Goal: Obtain resource: Download file/media

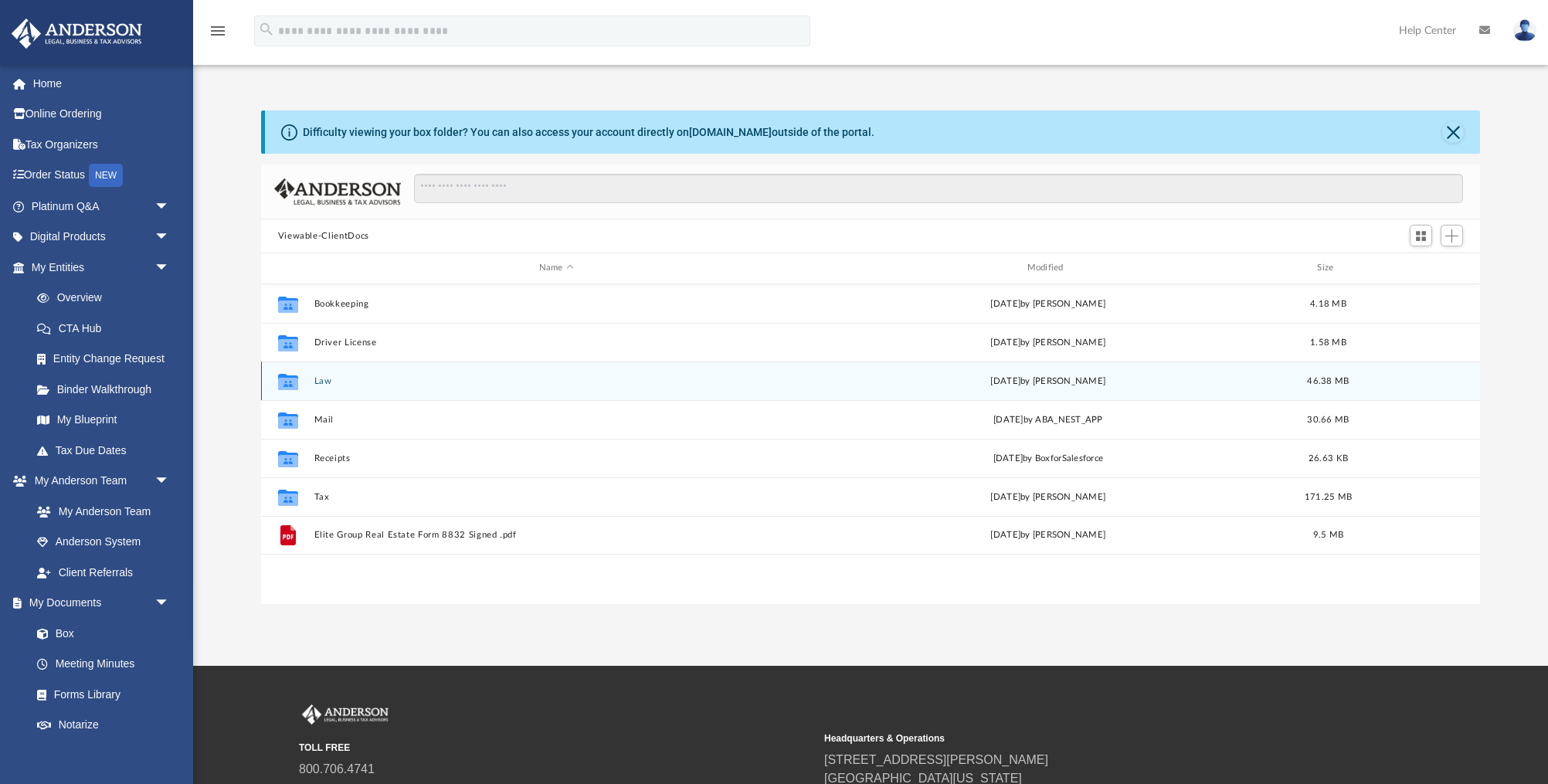
scroll to position [351, 1219]
click at [313, 378] on div "Collaborated Folder Law Mon Sep 1 2025 by Sara George 46.38 MB" at bounding box center [870, 381] width 1220 height 38
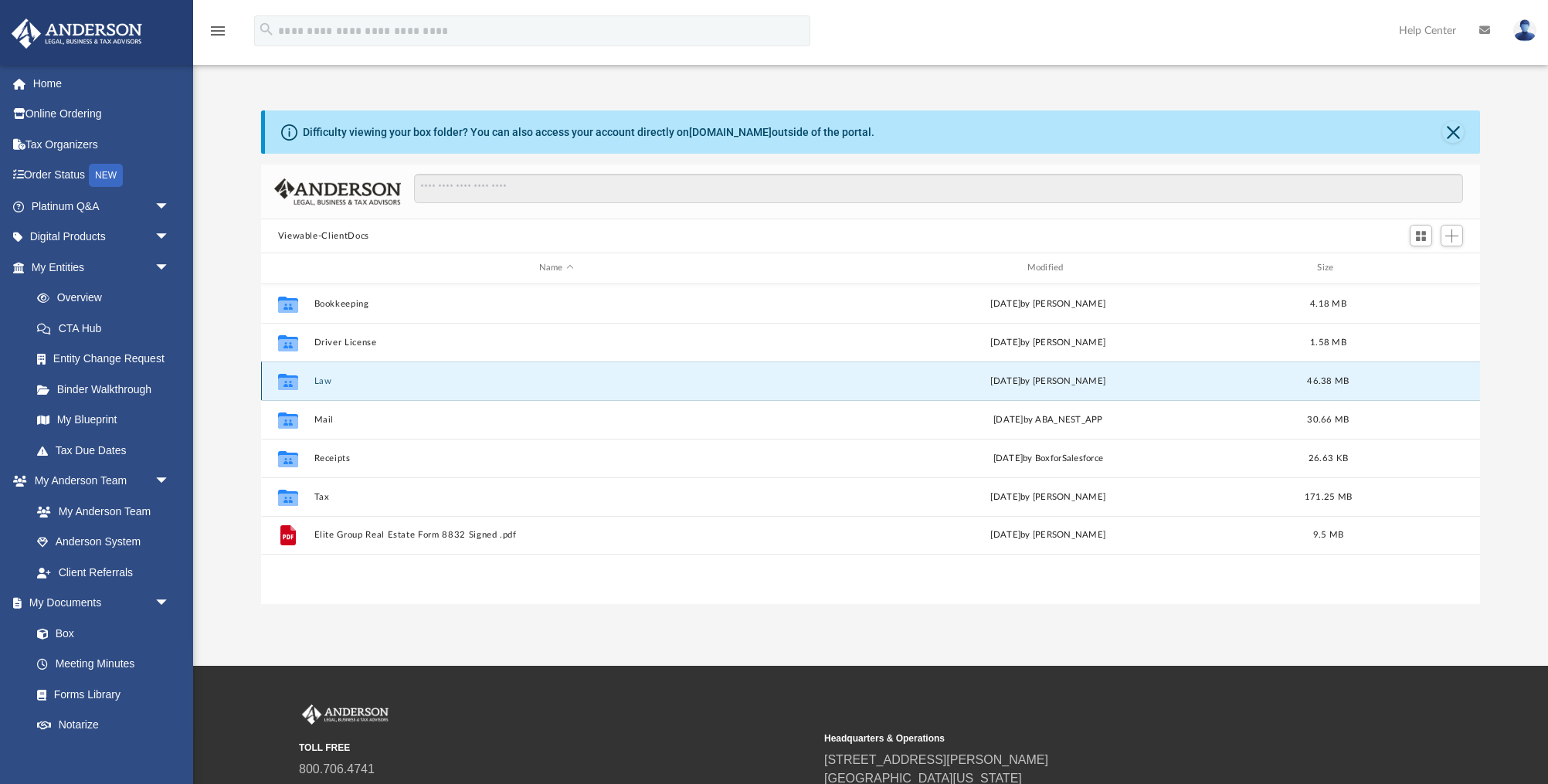
click at [327, 381] on button "Law" at bounding box center [556, 381] width 485 height 10
click at [326, 381] on button "Law" at bounding box center [556, 381] width 485 height 10
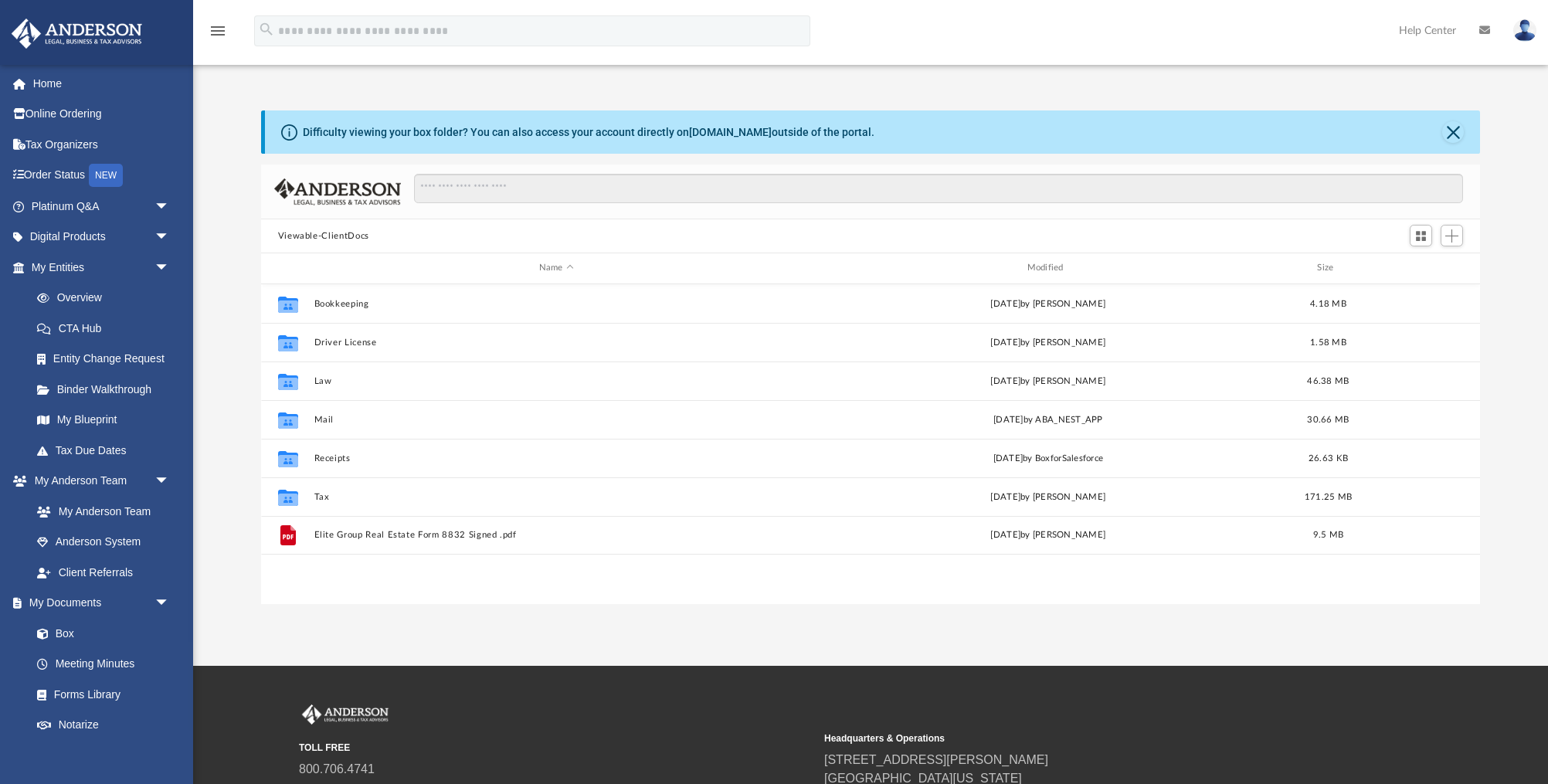
scroll to position [351, 1219]
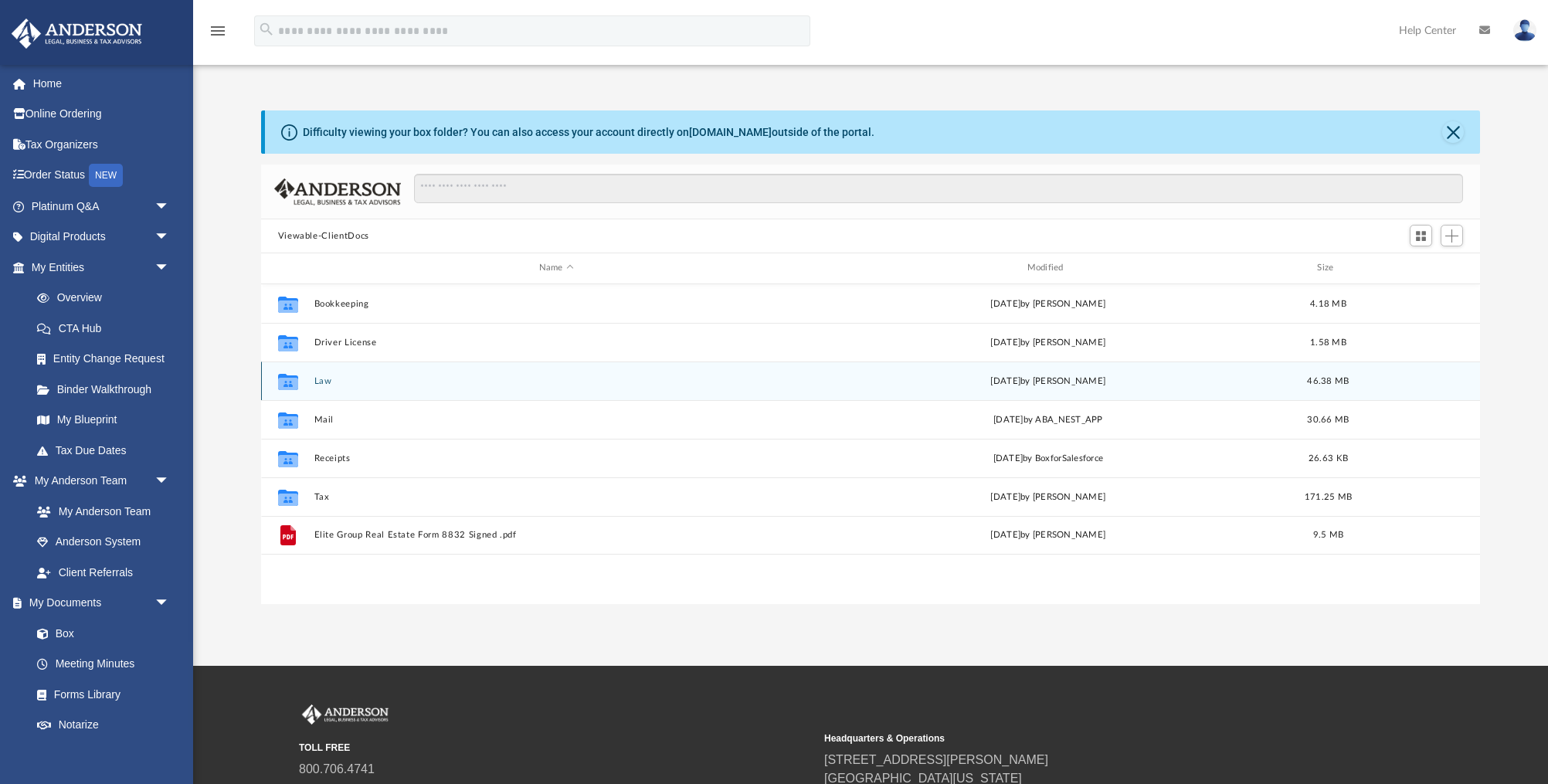
click at [329, 384] on button "Law" at bounding box center [556, 381] width 485 height 10
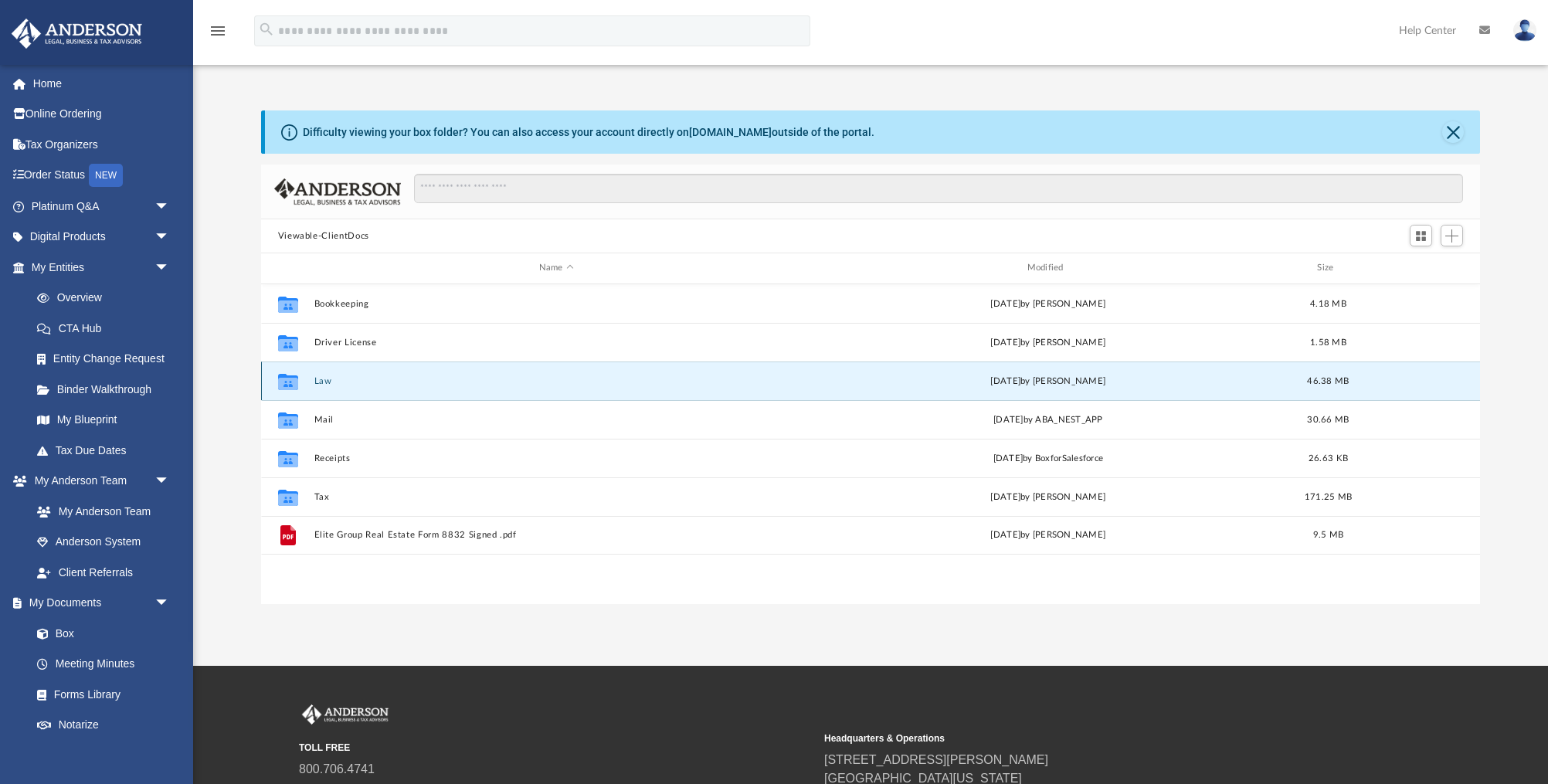
click at [329, 384] on button "Law" at bounding box center [556, 381] width 485 height 10
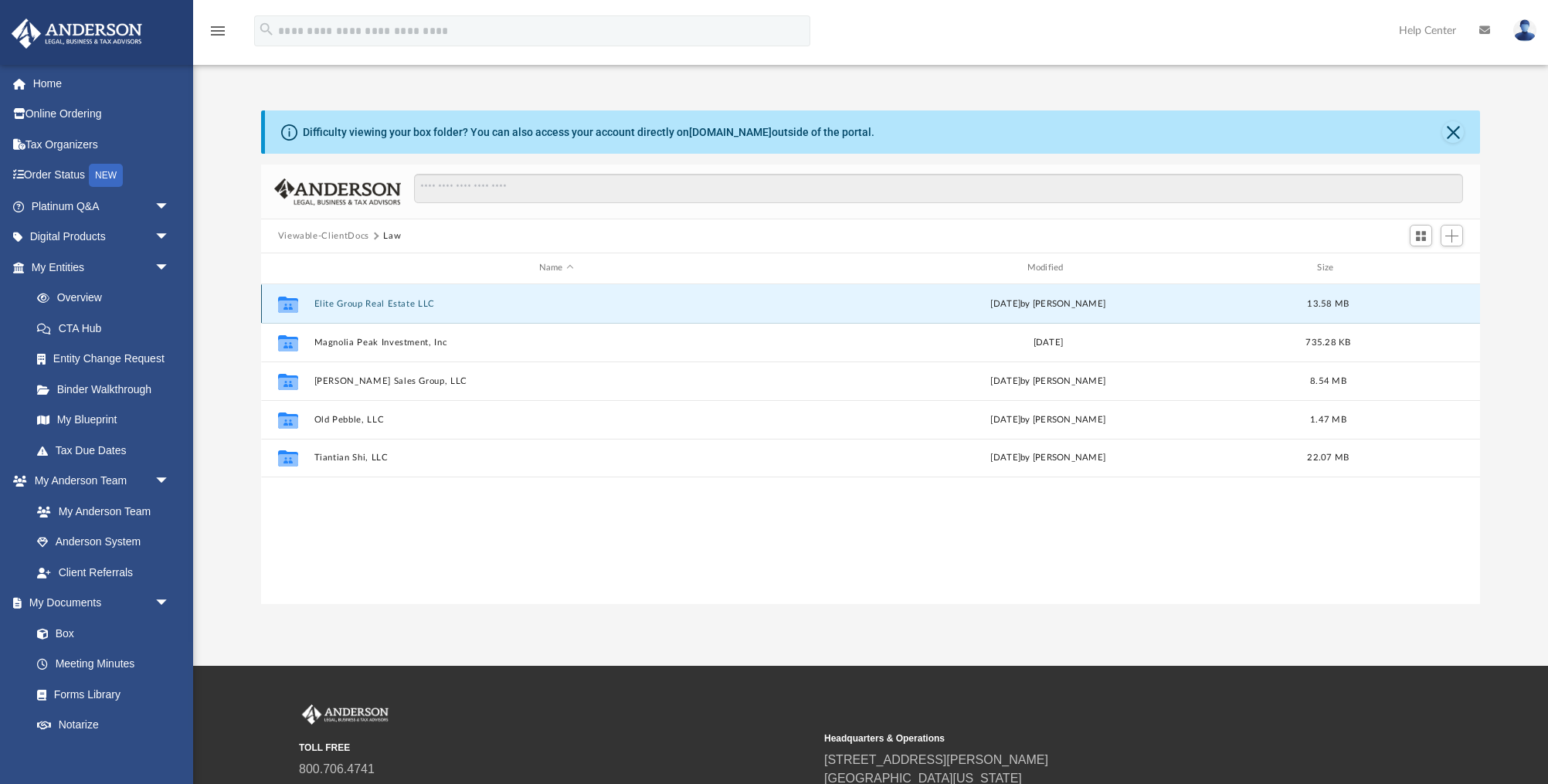
click at [366, 304] on button "Elite Group Real Estate LLC" at bounding box center [556, 304] width 485 height 10
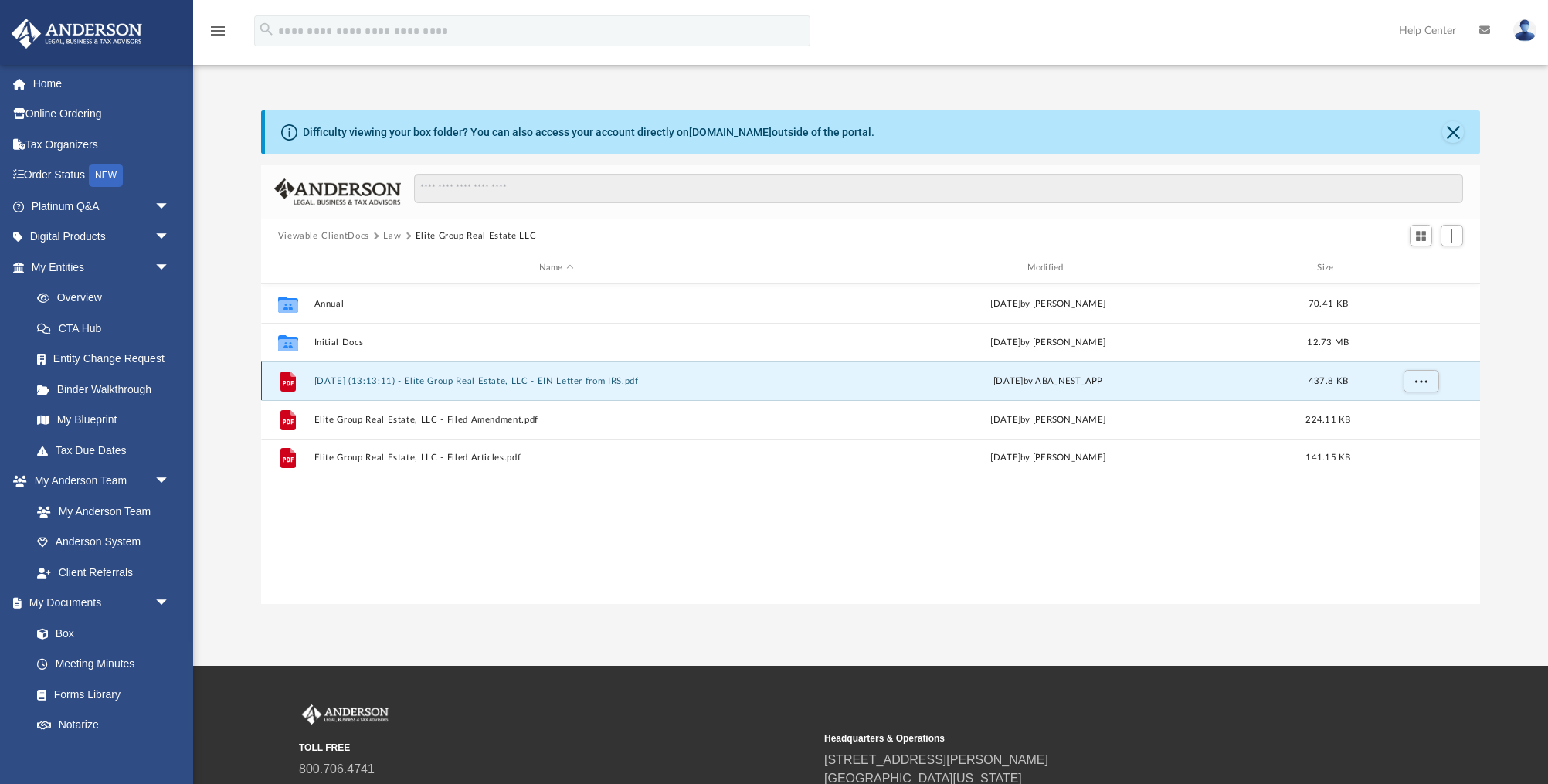
click at [498, 382] on button "2024.11.07 (13:13:11) - Elite Group Real Estate, LLC - EIN Letter from IRS.pdf" at bounding box center [556, 381] width 485 height 10
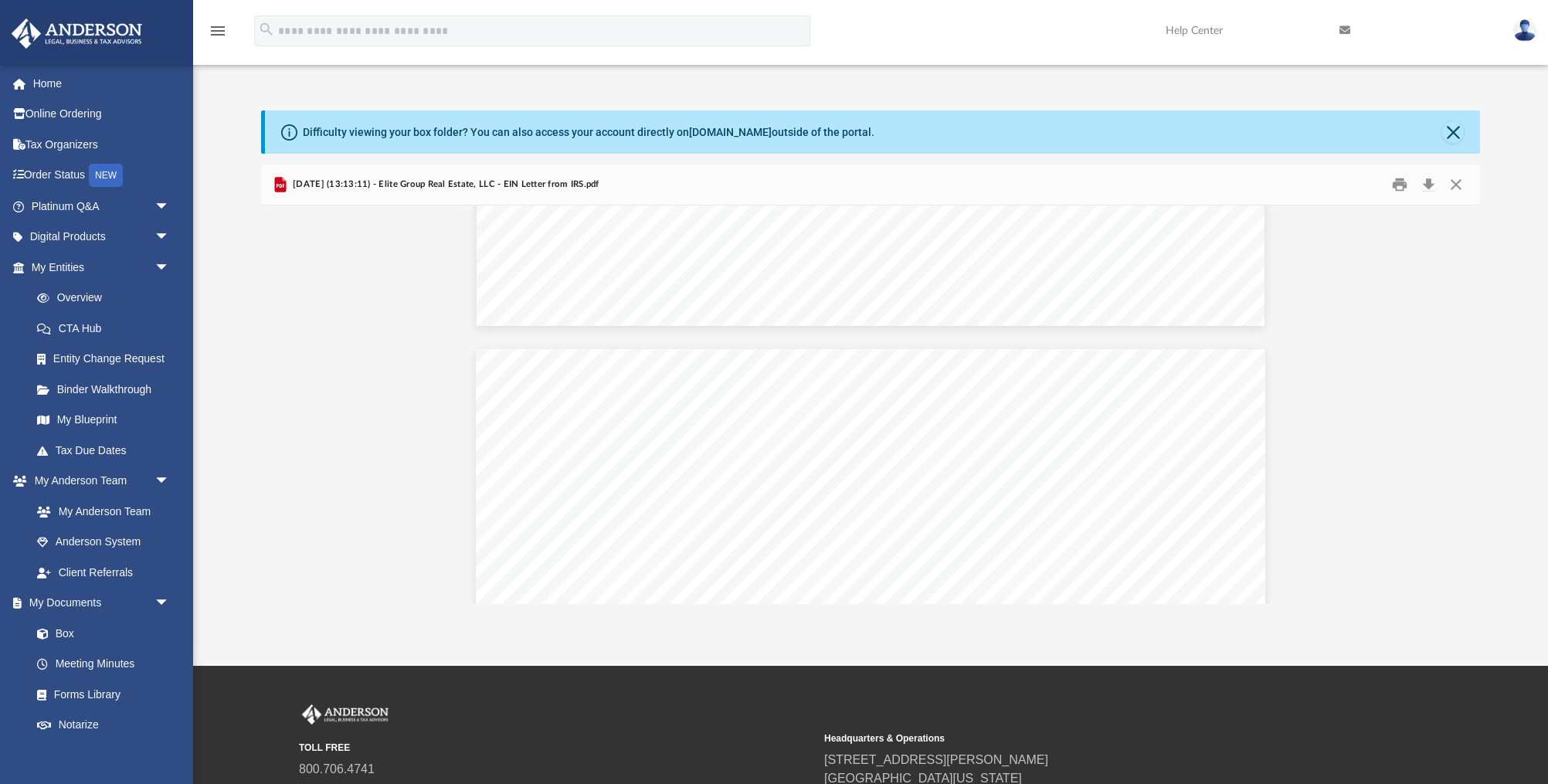
scroll to position [0, 0]
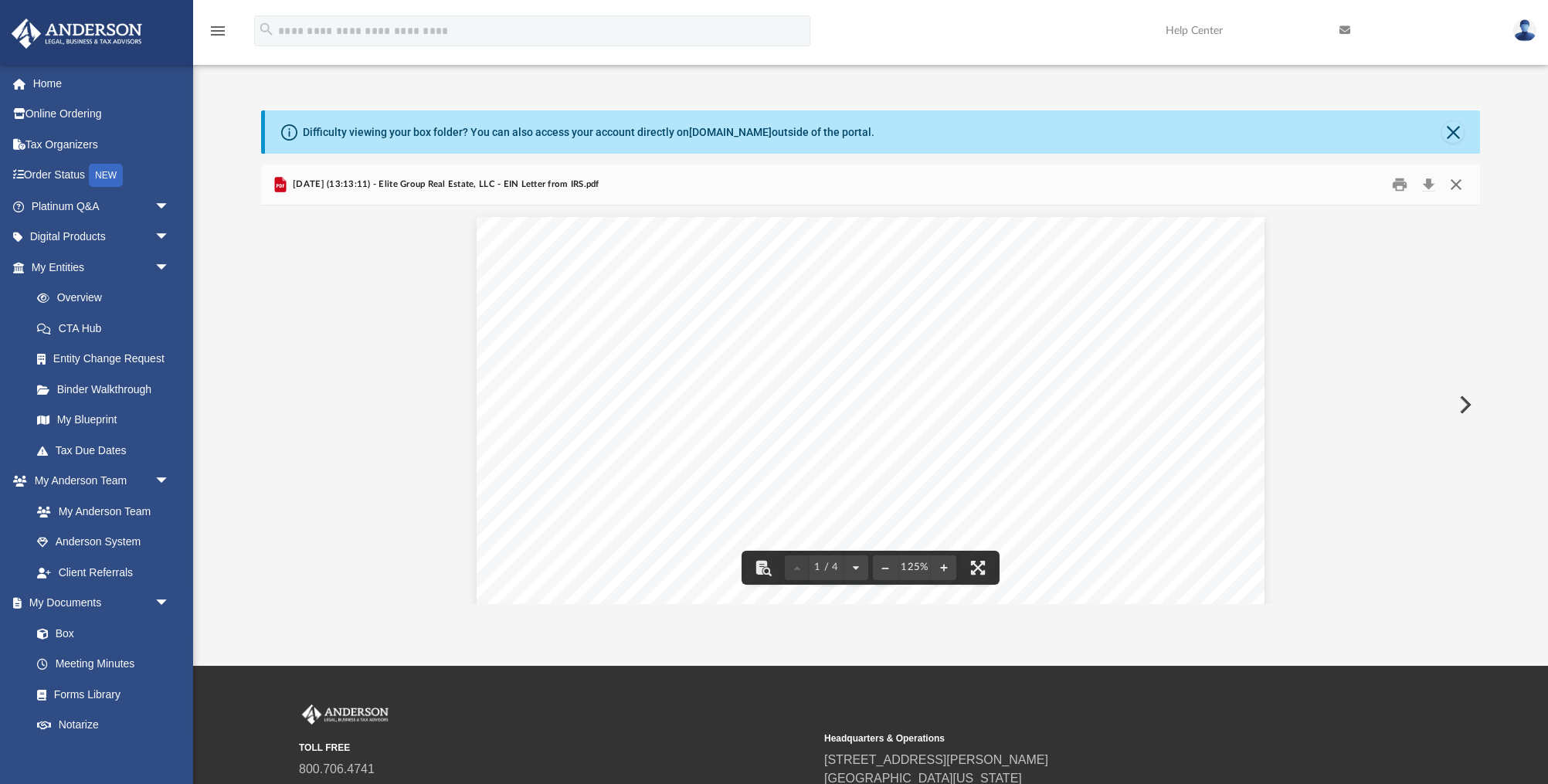
click at [1459, 184] on button "Close" at bounding box center [1455, 185] width 28 height 24
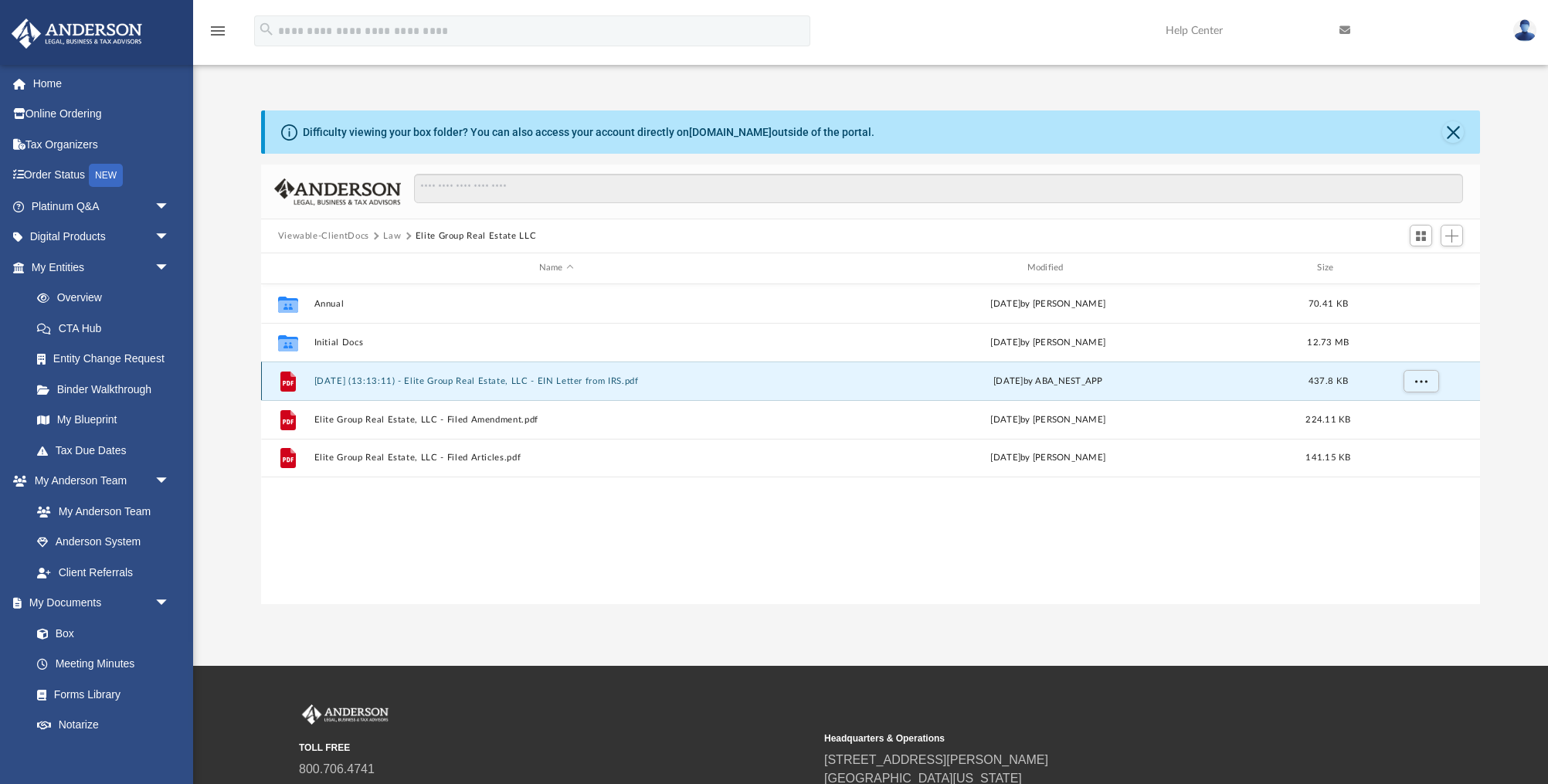
scroll to position [1, 0]
click at [1415, 378] on span "More options" at bounding box center [1420, 379] width 13 height 8
click at [1406, 435] on li "Download" at bounding box center [1407, 434] width 45 height 16
click at [733, 259] on div "Name Modified Size" at bounding box center [870, 267] width 1220 height 31
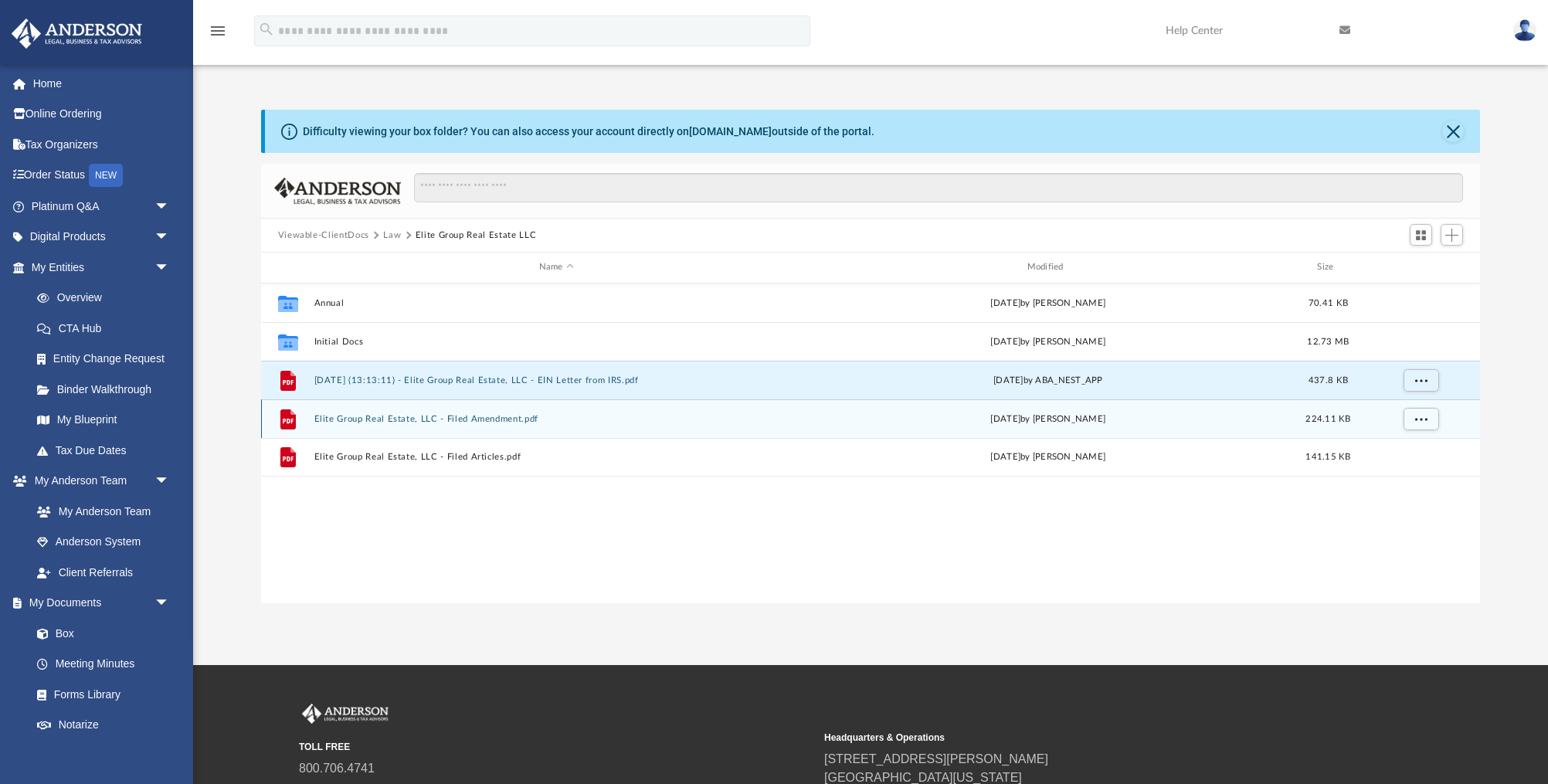
click at [494, 417] on button "Elite Group Real Estate, LLC - Filed Amendment.pdf" at bounding box center [556, 419] width 485 height 10
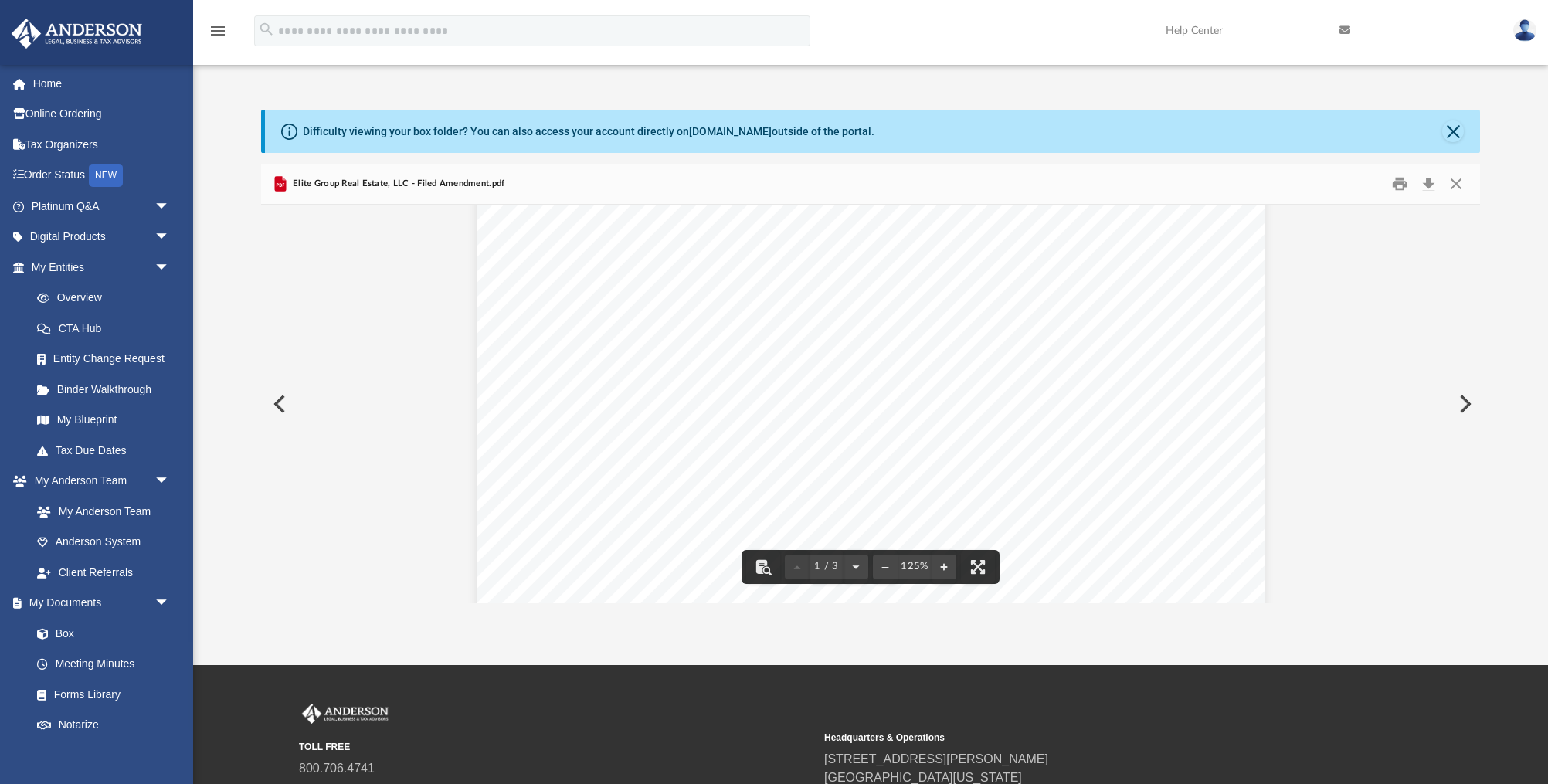
scroll to position [0, 0]
click at [1452, 138] on button "Close" at bounding box center [1453, 132] width 22 height 22
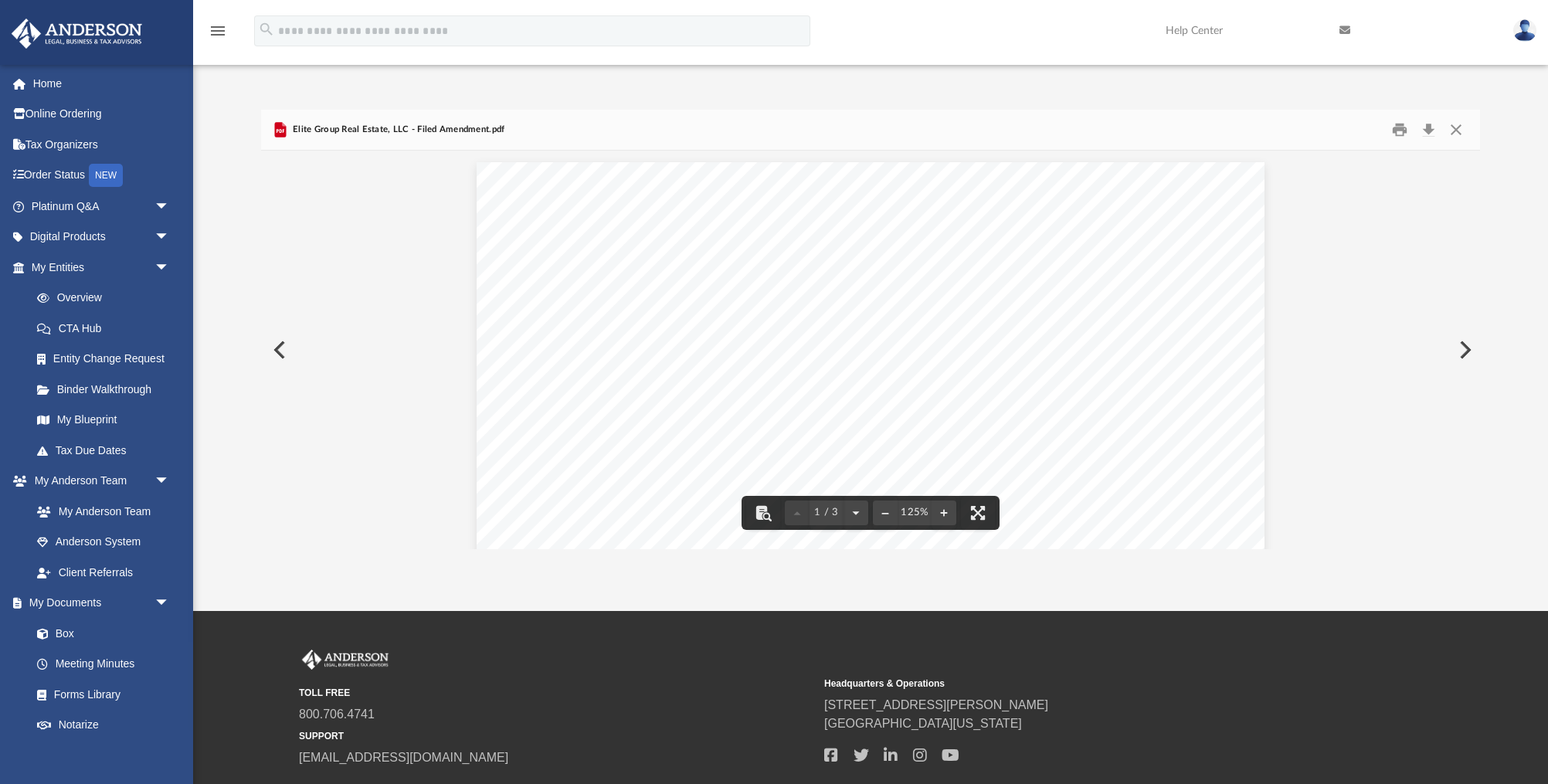
click at [286, 356] on button "Preview" at bounding box center [278, 350] width 34 height 43
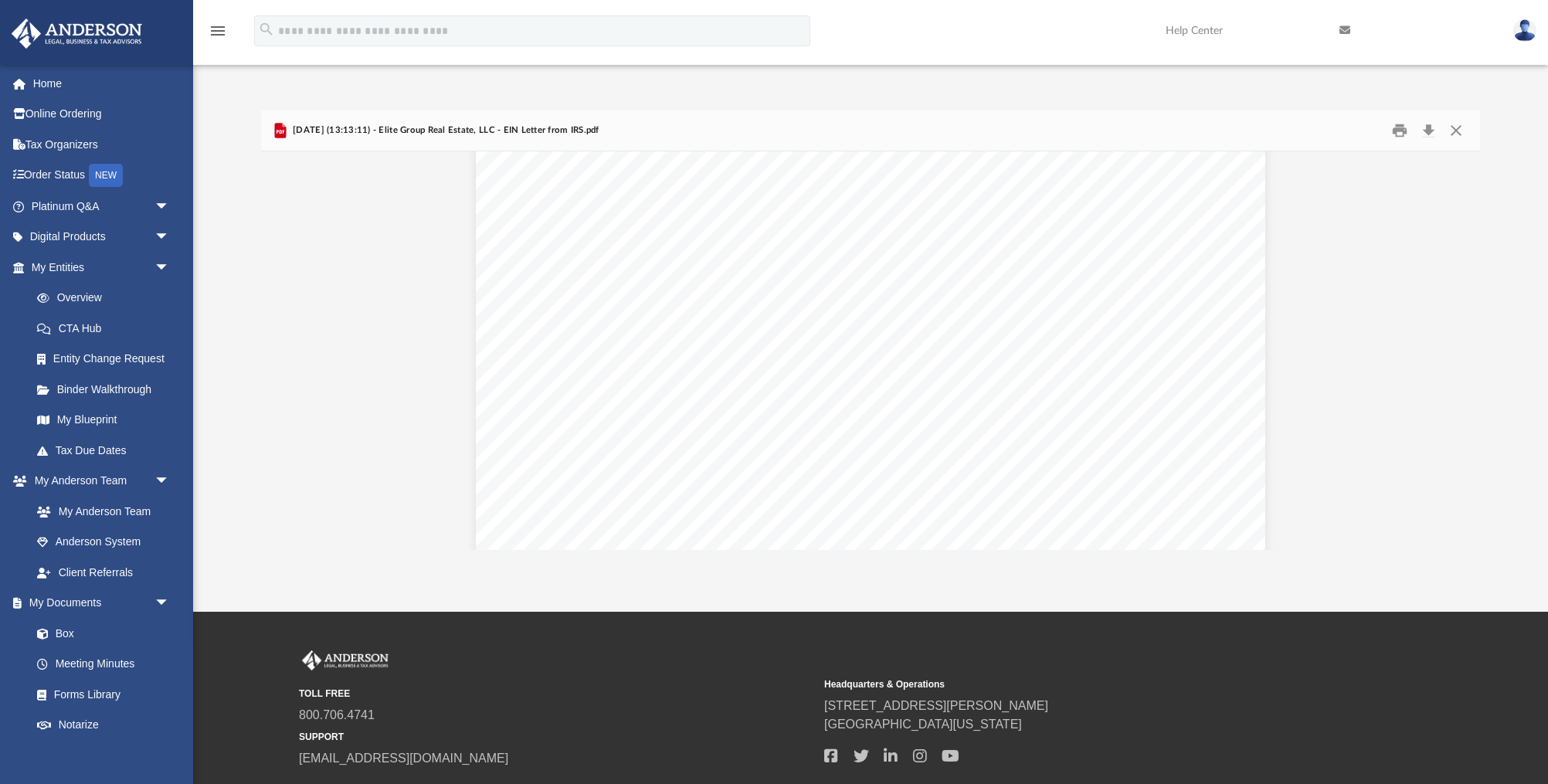
scroll to position [1224, 0]
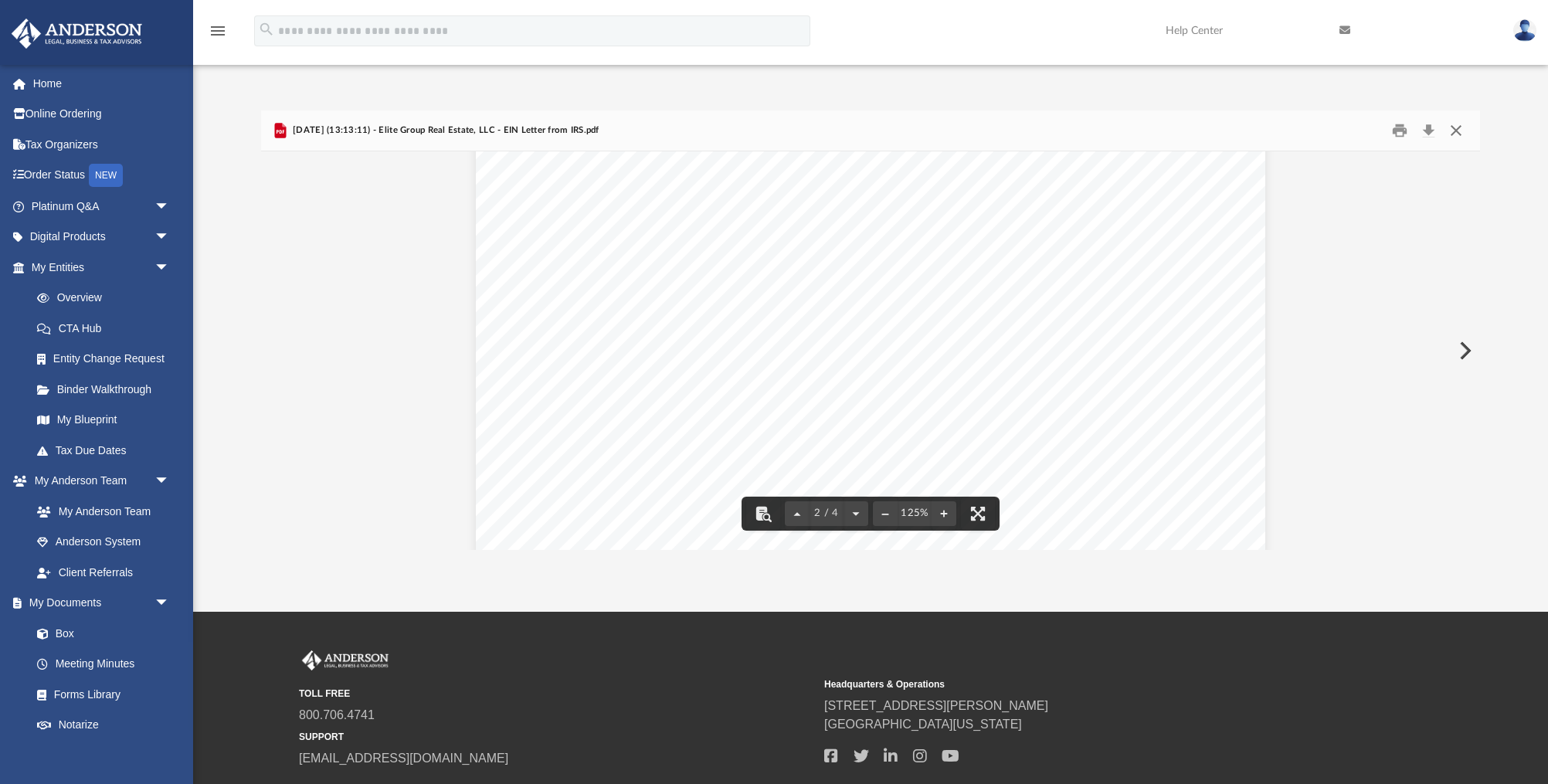
click at [1454, 127] on button "Close" at bounding box center [1455, 131] width 28 height 24
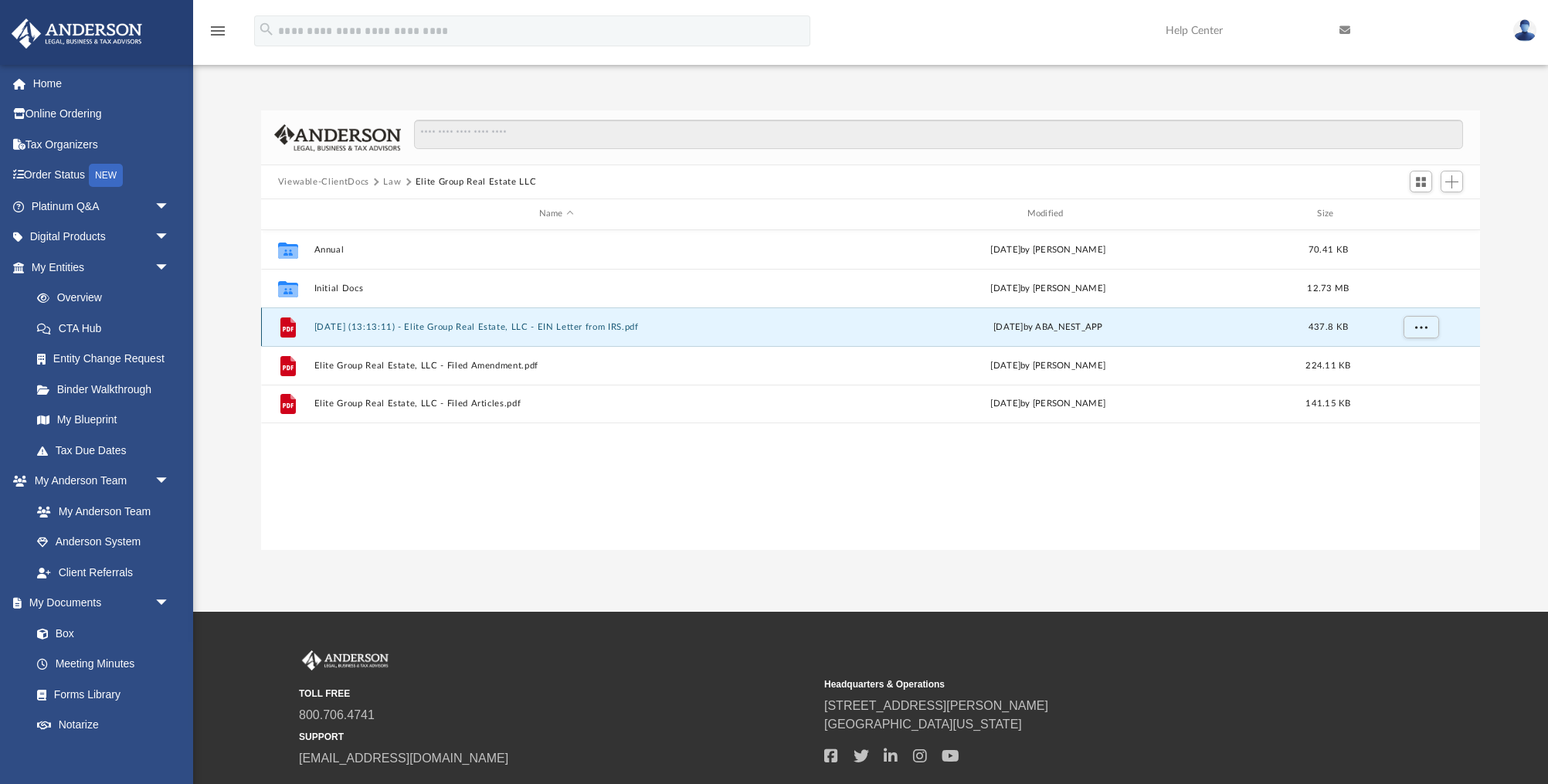
click at [587, 324] on button "2024.11.07 (13:13:11) - Elite Group Real Estate, LLC - EIN Letter from IRS.pdf" at bounding box center [556, 327] width 485 height 10
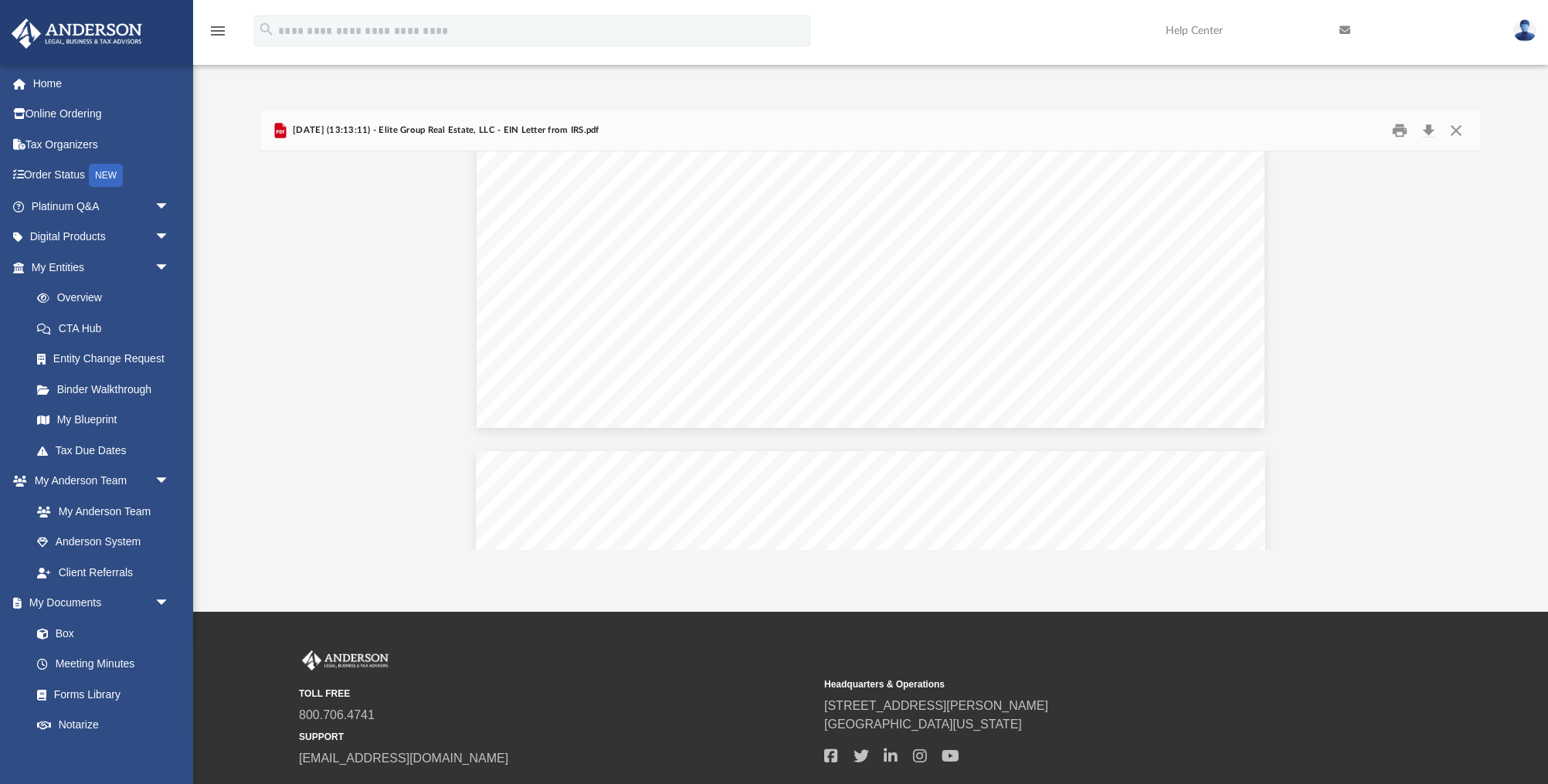
scroll to position [0, 0]
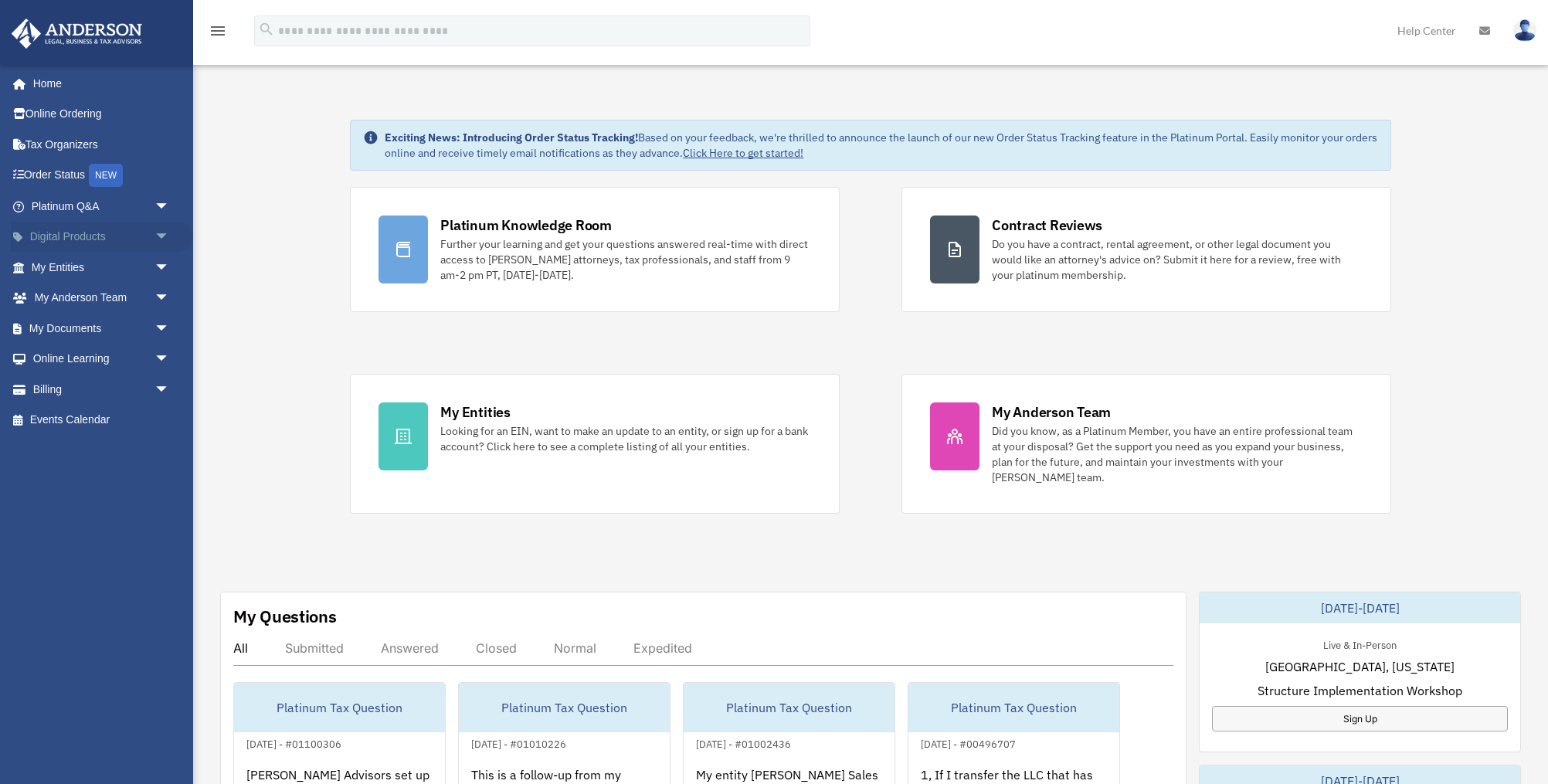
click at [158, 231] on span "arrow_drop_down" at bounding box center [169, 237] width 31 height 32
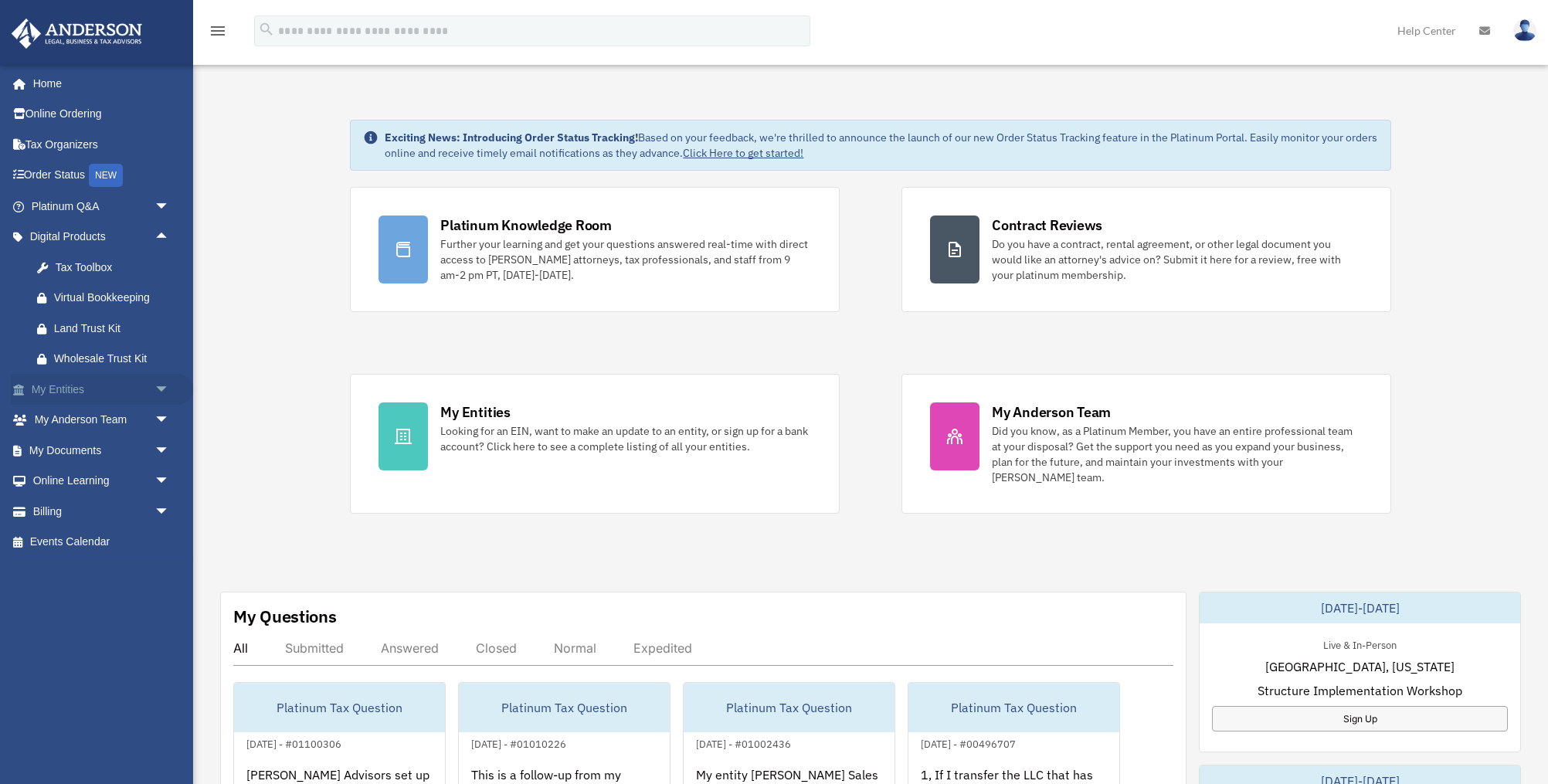
click at [160, 387] on span "arrow_drop_down" at bounding box center [169, 390] width 31 height 32
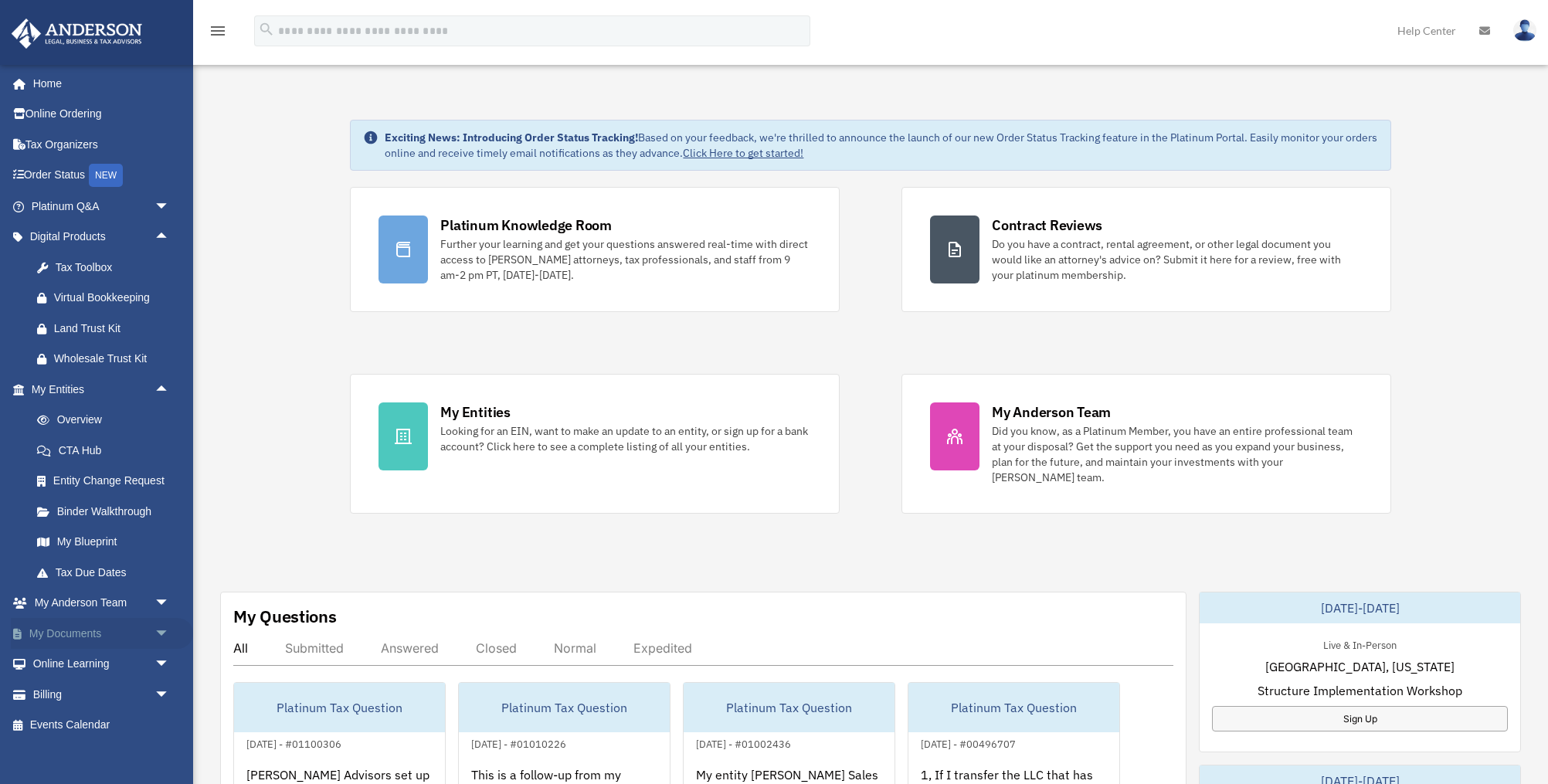
click at [158, 627] on span "arrow_drop_down" at bounding box center [169, 633] width 31 height 32
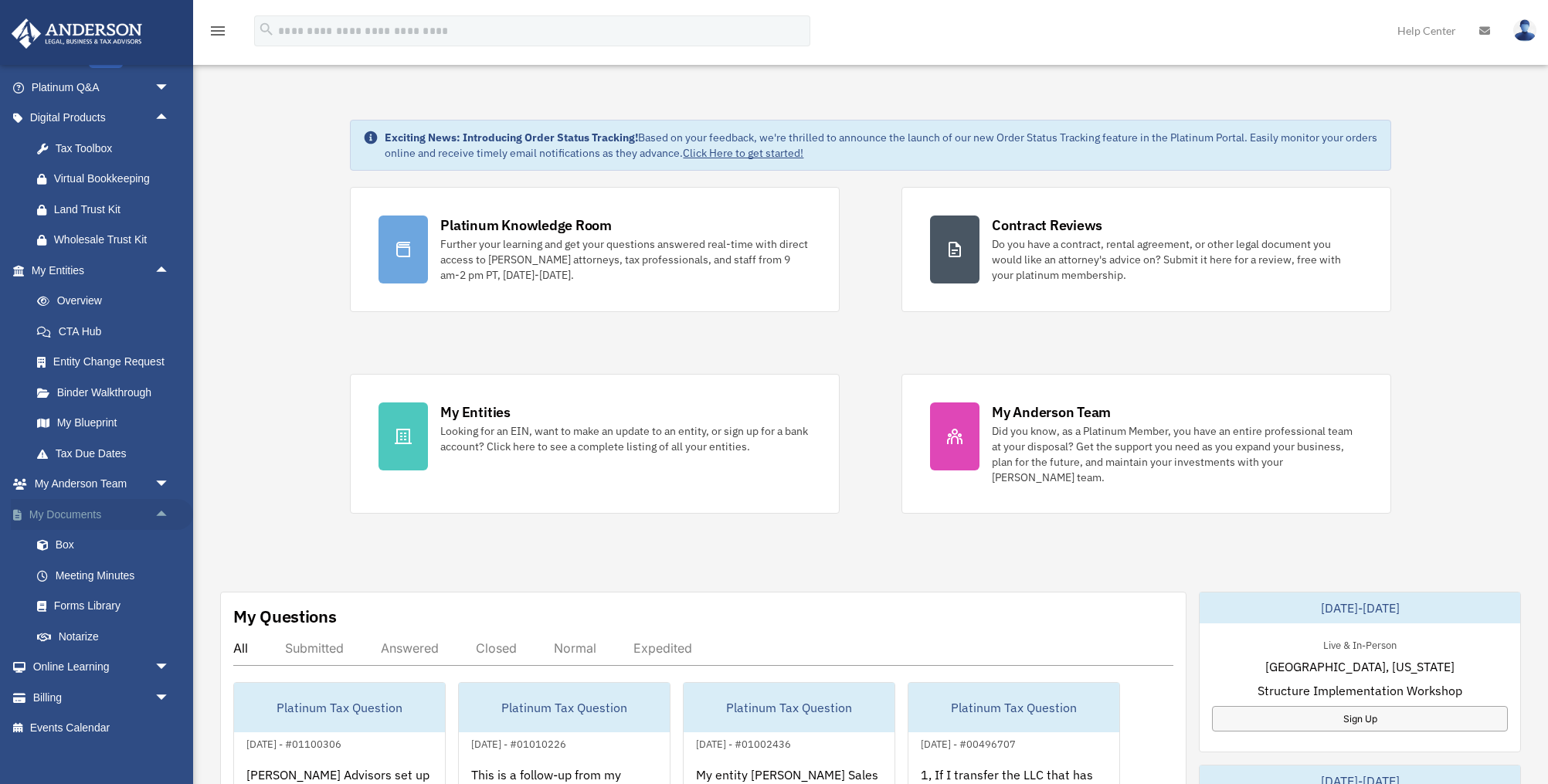
scroll to position [120, 0]
click at [73, 548] on link "Box" at bounding box center [108, 548] width 172 height 31
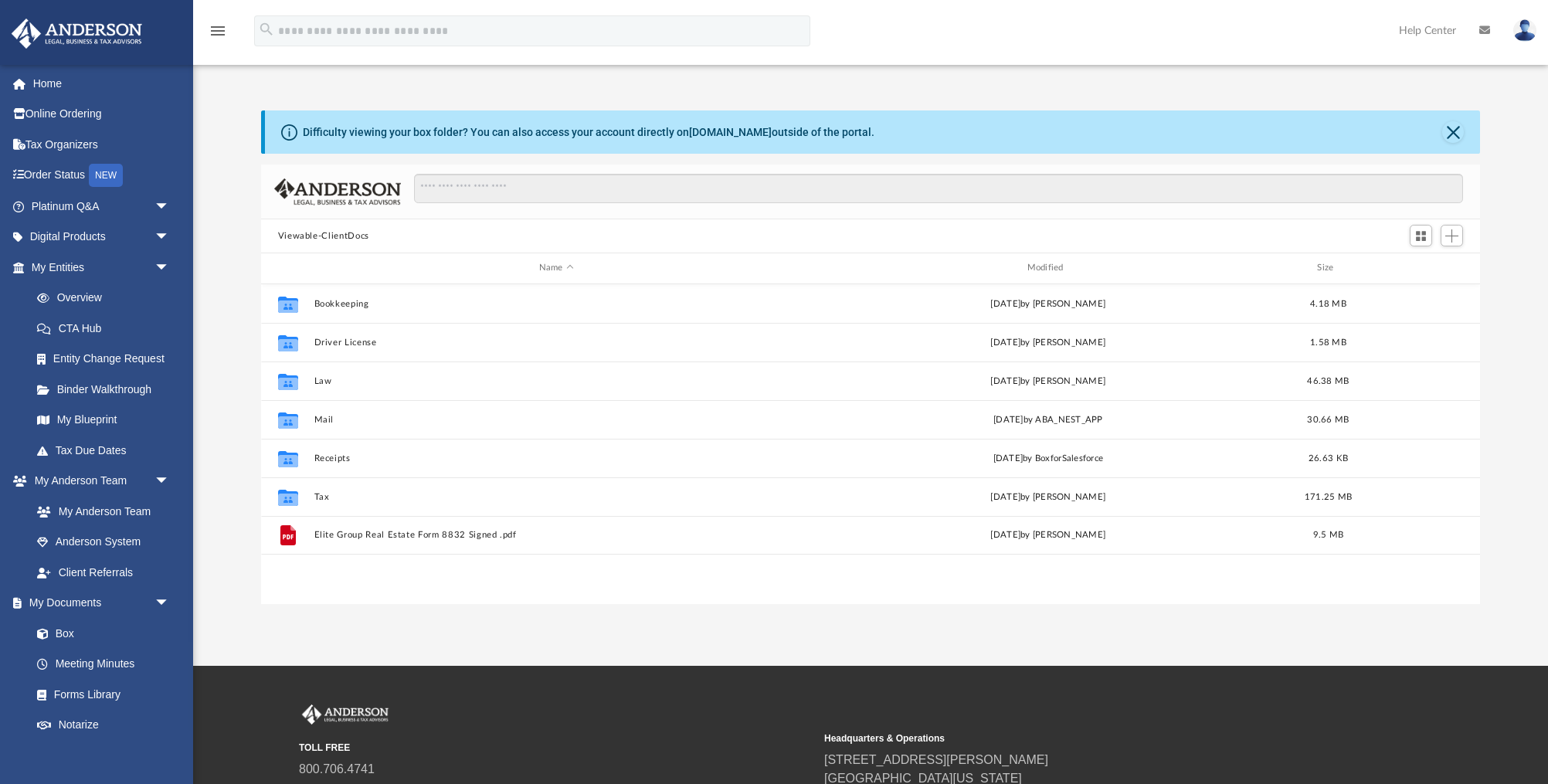
scroll to position [351, 1219]
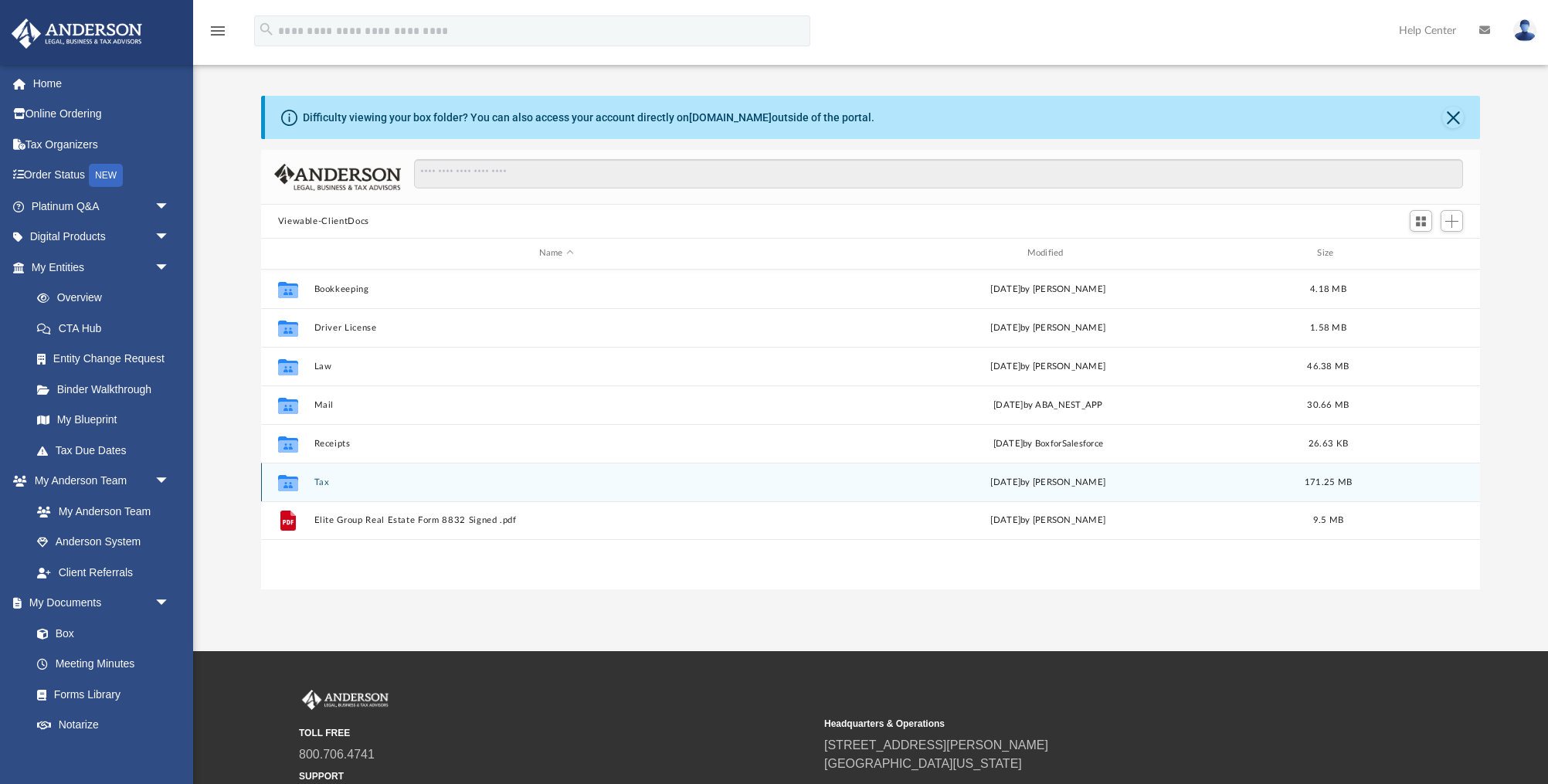
click at [326, 479] on button "Tax" at bounding box center [556, 482] width 485 height 10
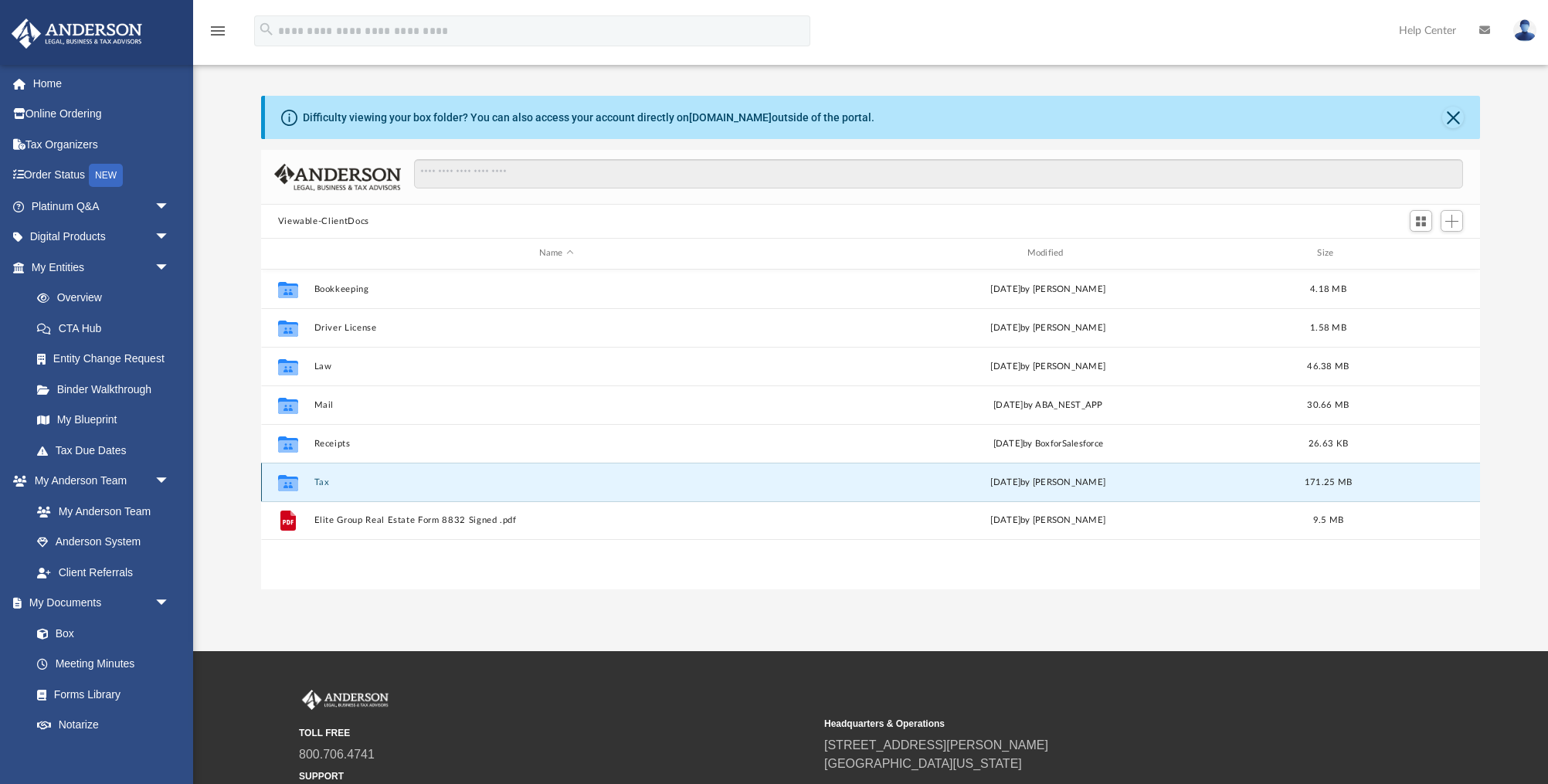
scroll to position [19, 0]
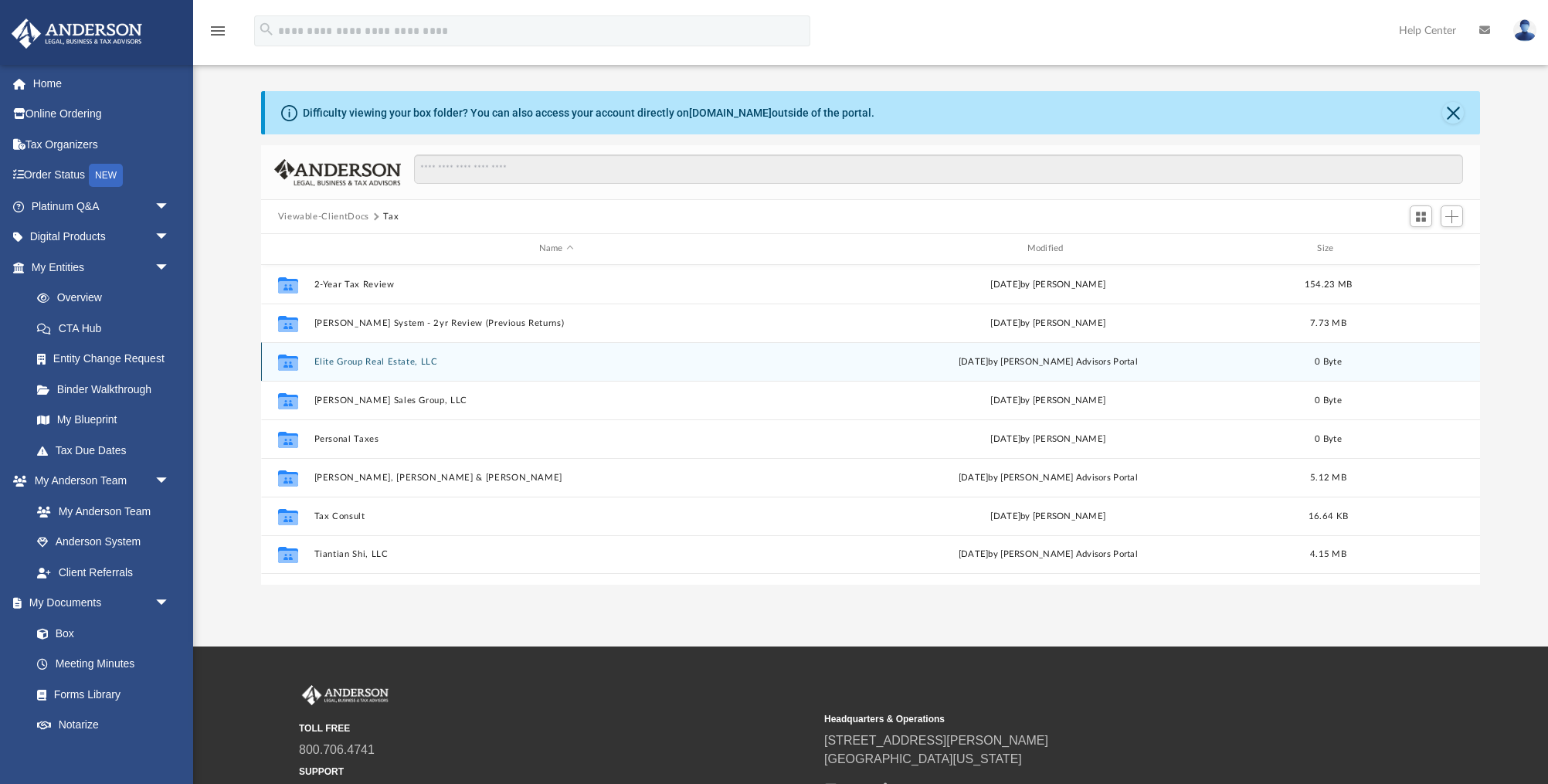
click at [378, 359] on button "Elite Group Real Estate, LLC" at bounding box center [556, 362] width 485 height 10
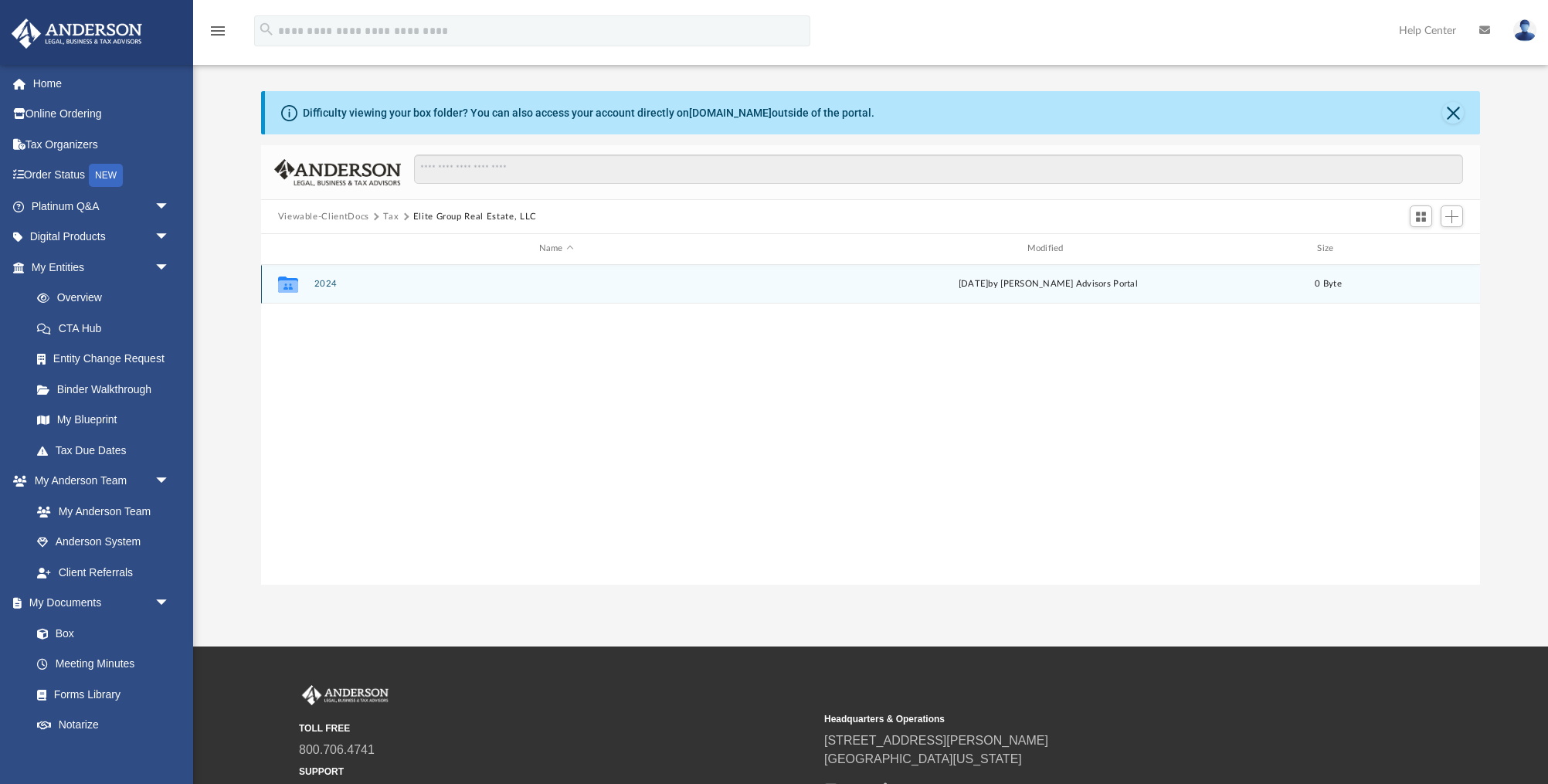
click at [341, 283] on button "2024" at bounding box center [556, 284] width 485 height 10
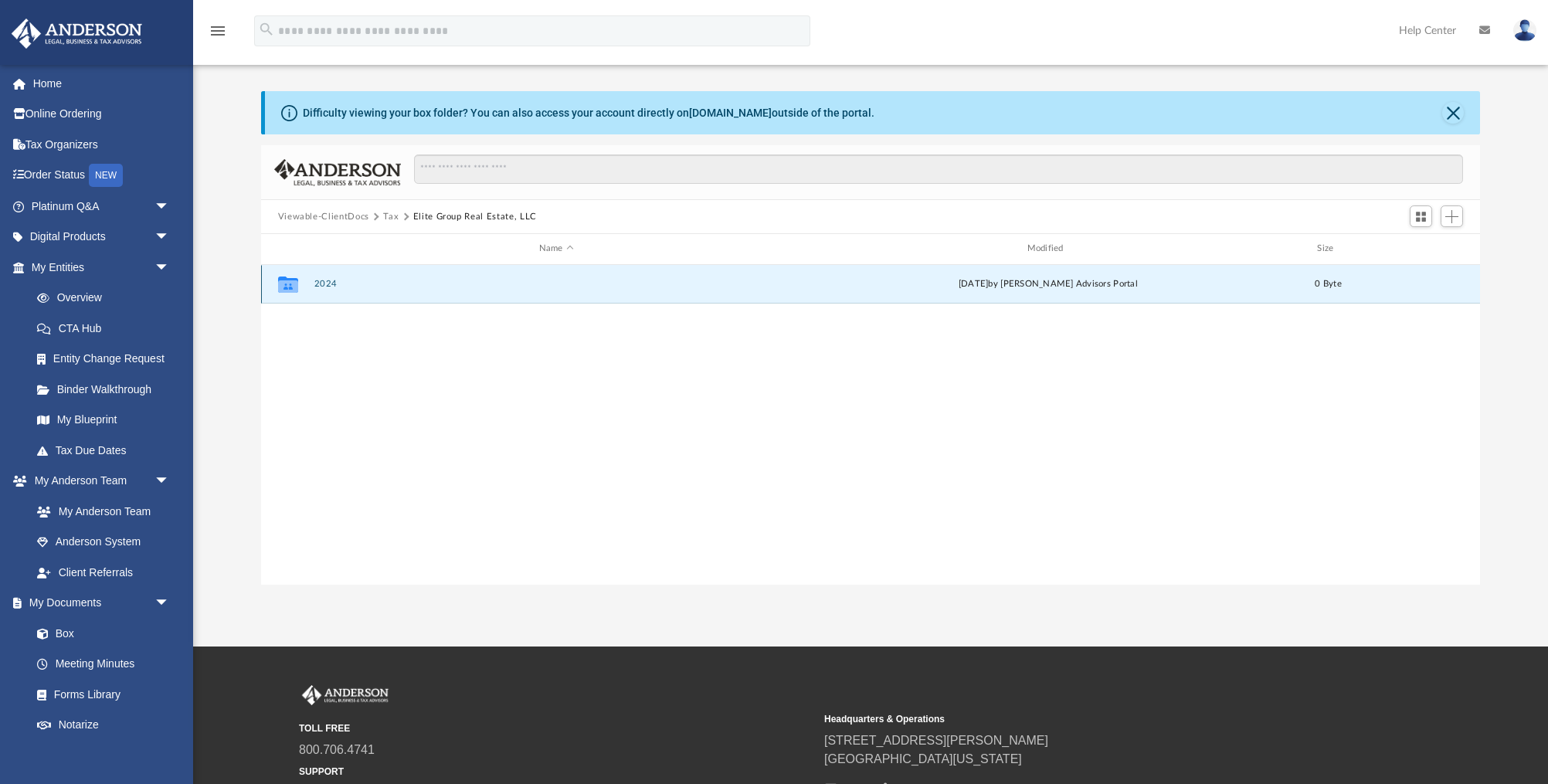
click at [341, 283] on button "2024" at bounding box center [556, 284] width 485 height 10
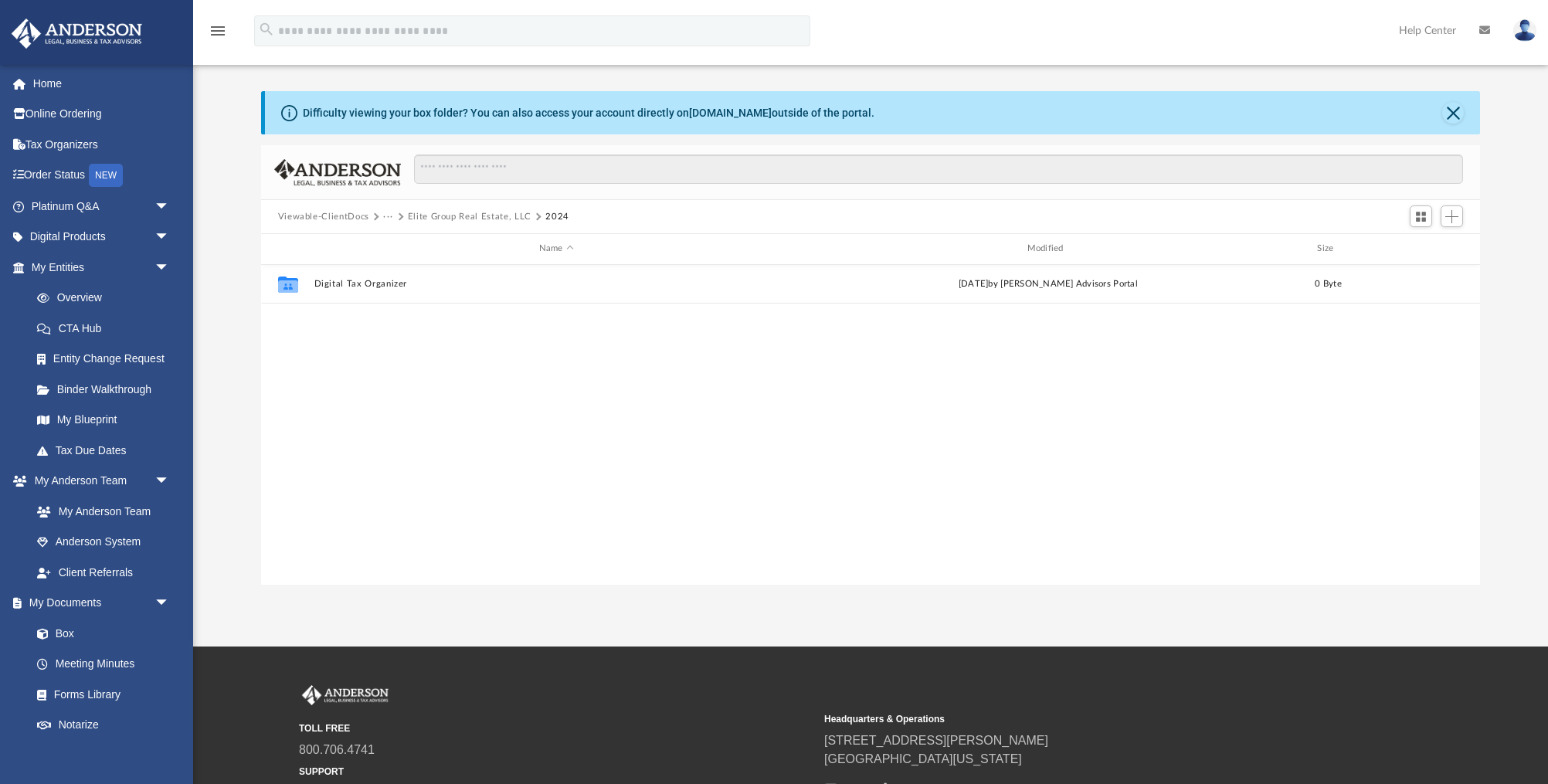
click at [291, 217] on button "Viewable-ClientDocs" at bounding box center [323, 217] width 91 height 14
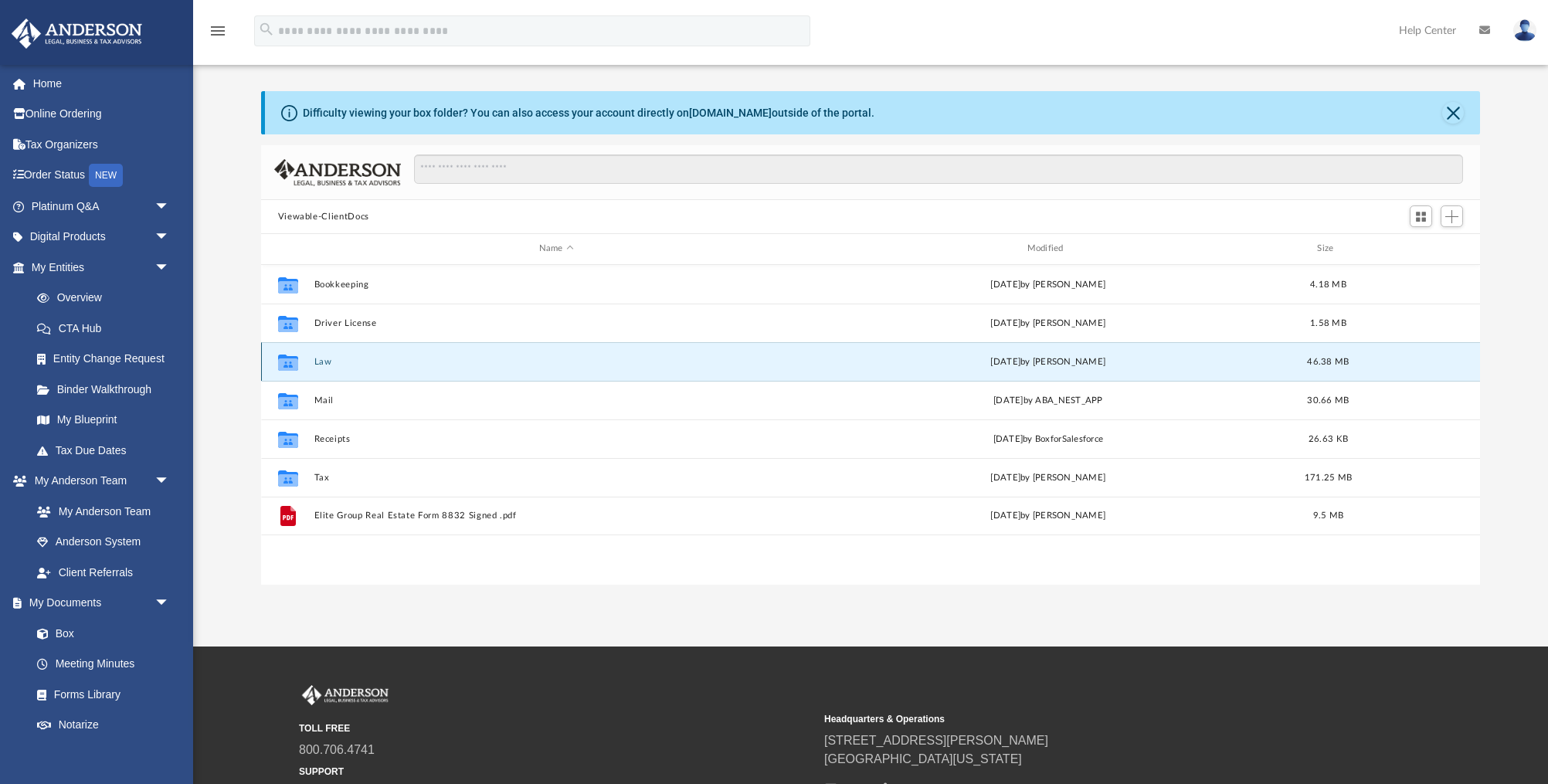
click at [349, 357] on button "Law" at bounding box center [556, 362] width 485 height 10
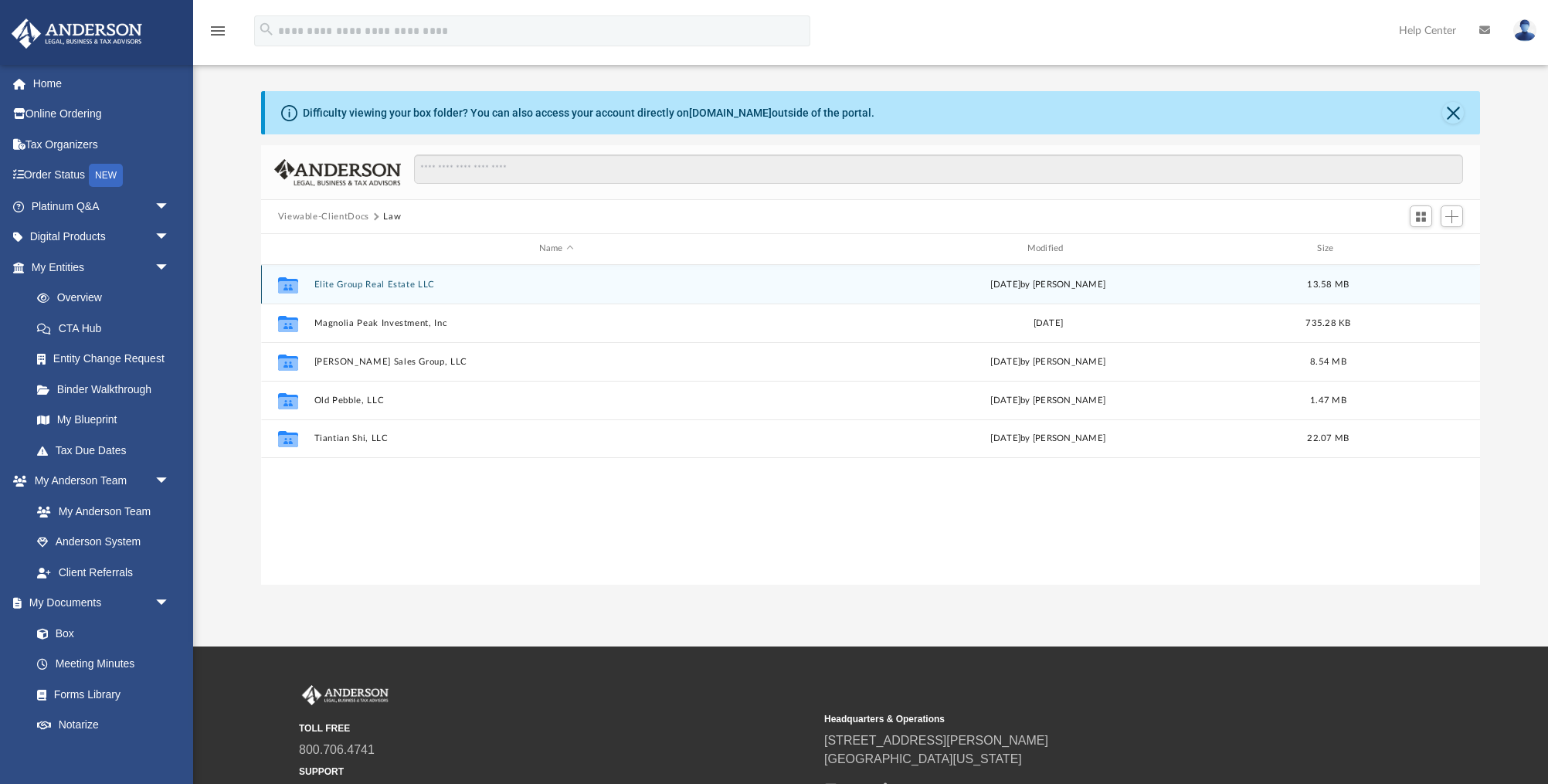
click at [361, 279] on button "Elite Group Real Estate LLC" at bounding box center [556, 284] width 485 height 10
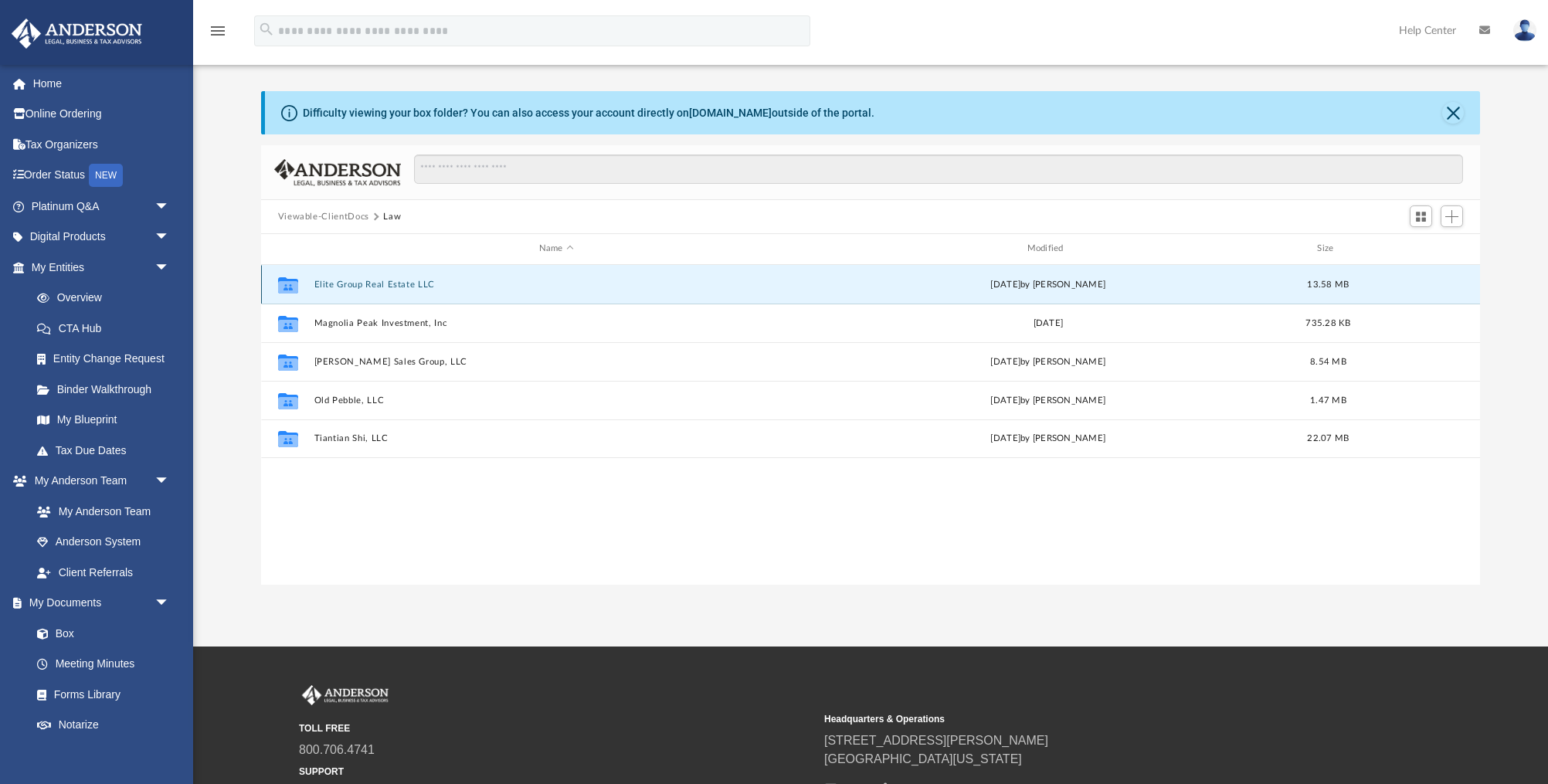
click at [361, 279] on button "Elite Group Real Estate LLC" at bounding box center [556, 284] width 485 height 10
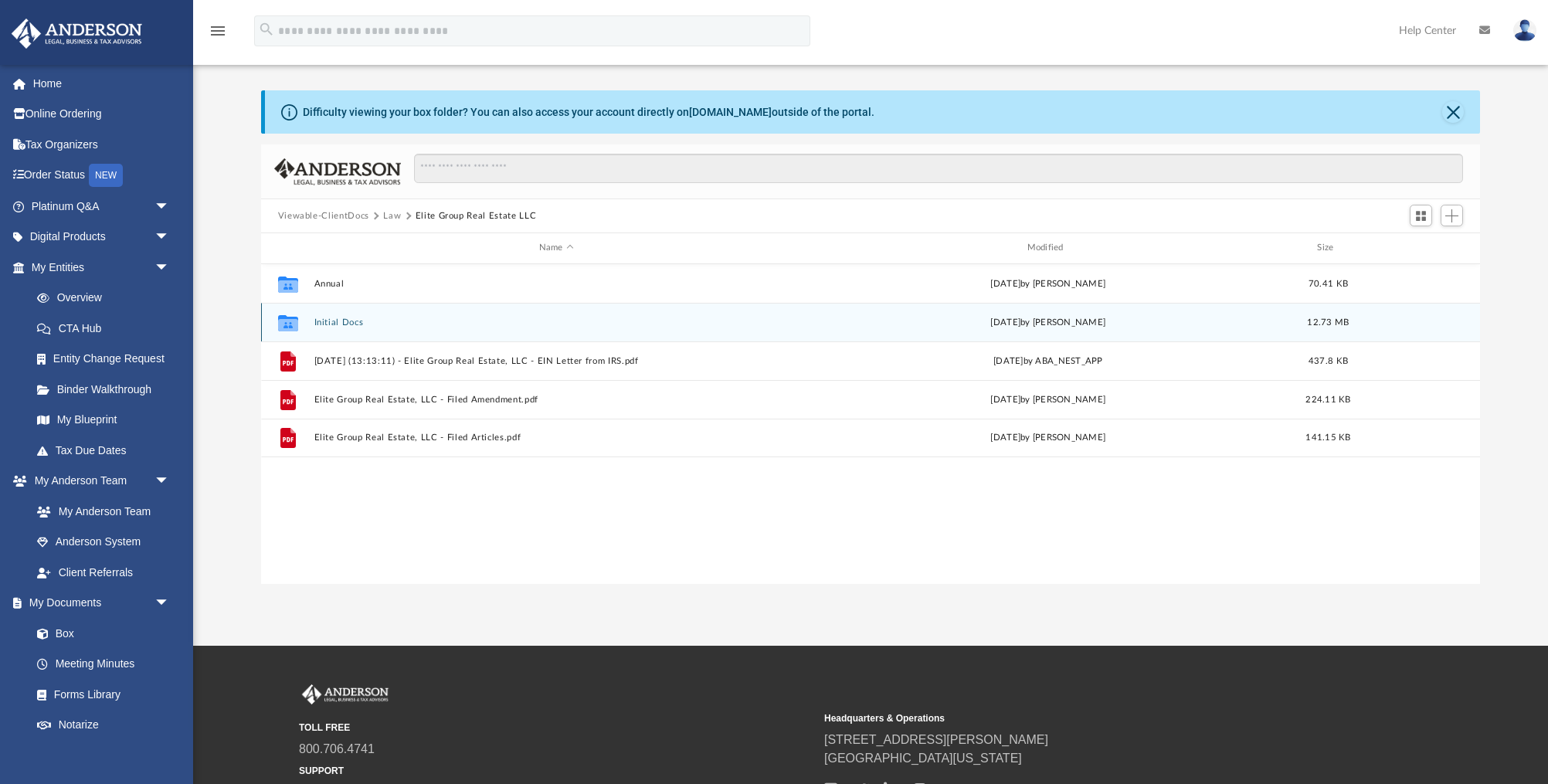
click at [364, 319] on button "Initial Docs" at bounding box center [556, 322] width 485 height 10
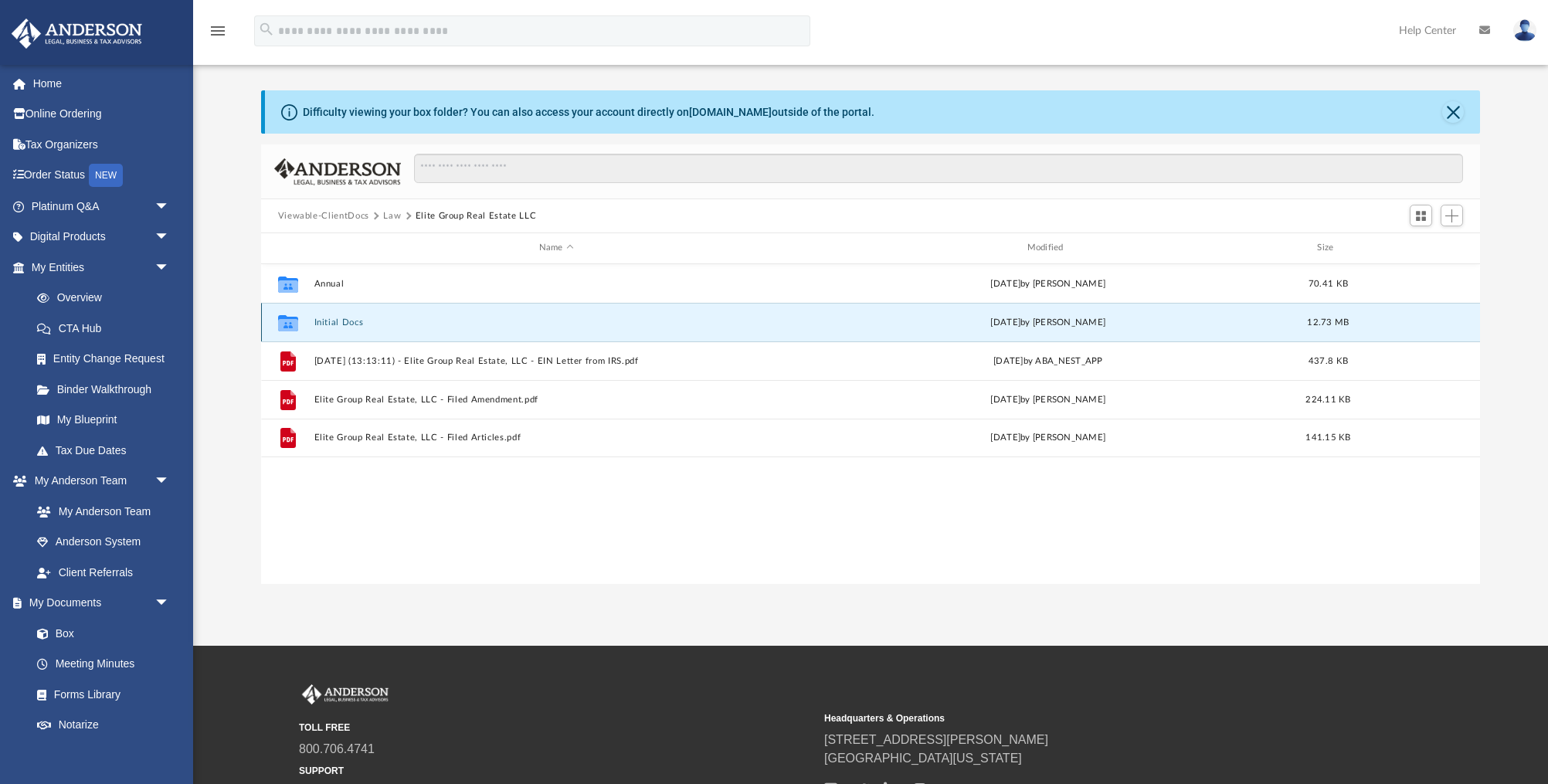
click at [364, 319] on button "Initial Docs" at bounding box center [556, 322] width 485 height 10
click at [364, 319] on button "Elite Group Real Estate LLC - EIN Notice.pdf" at bounding box center [556, 322] width 485 height 10
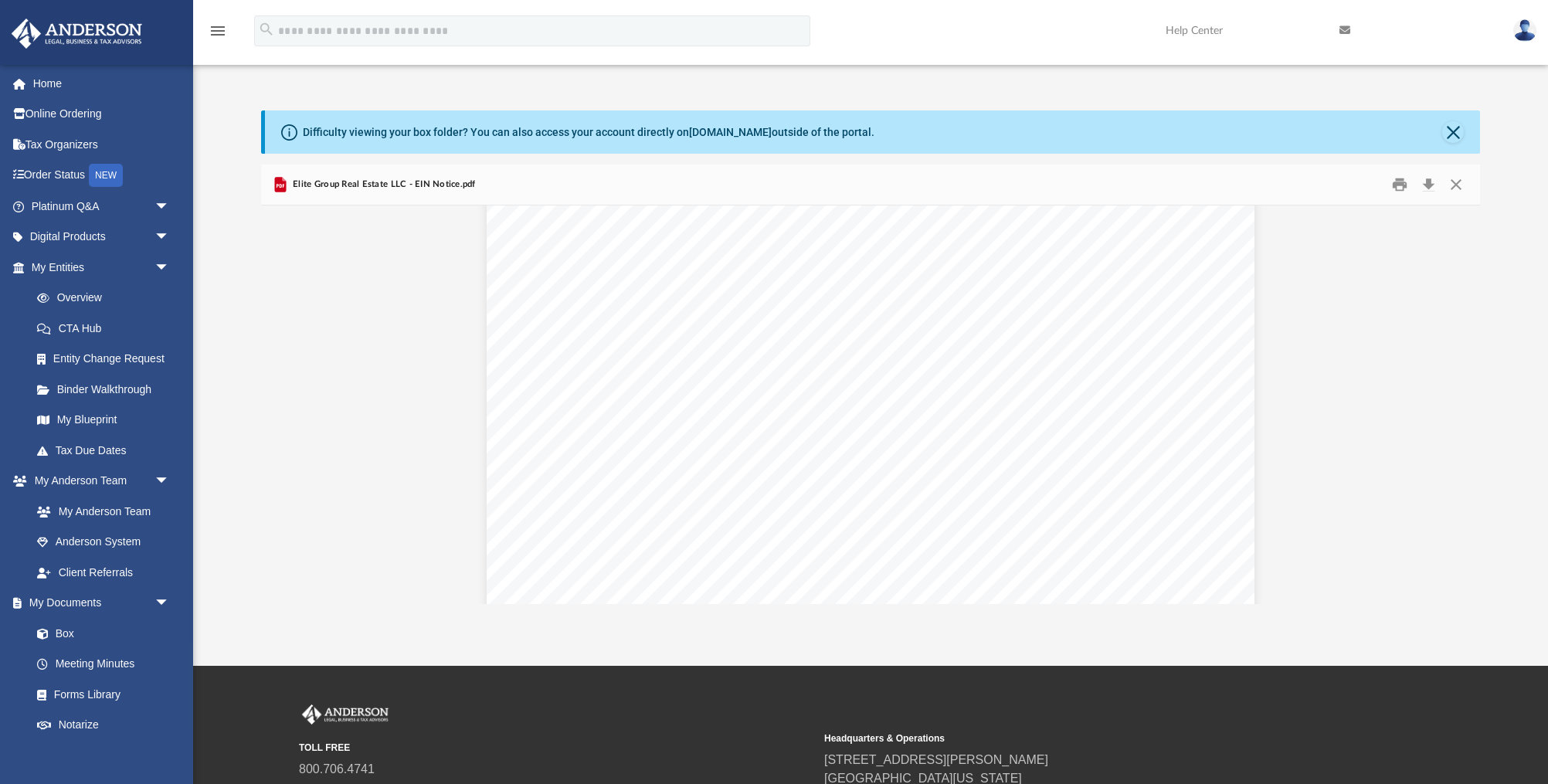
scroll to position [79, 0]
click at [1460, 184] on button "Close" at bounding box center [1455, 185] width 28 height 24
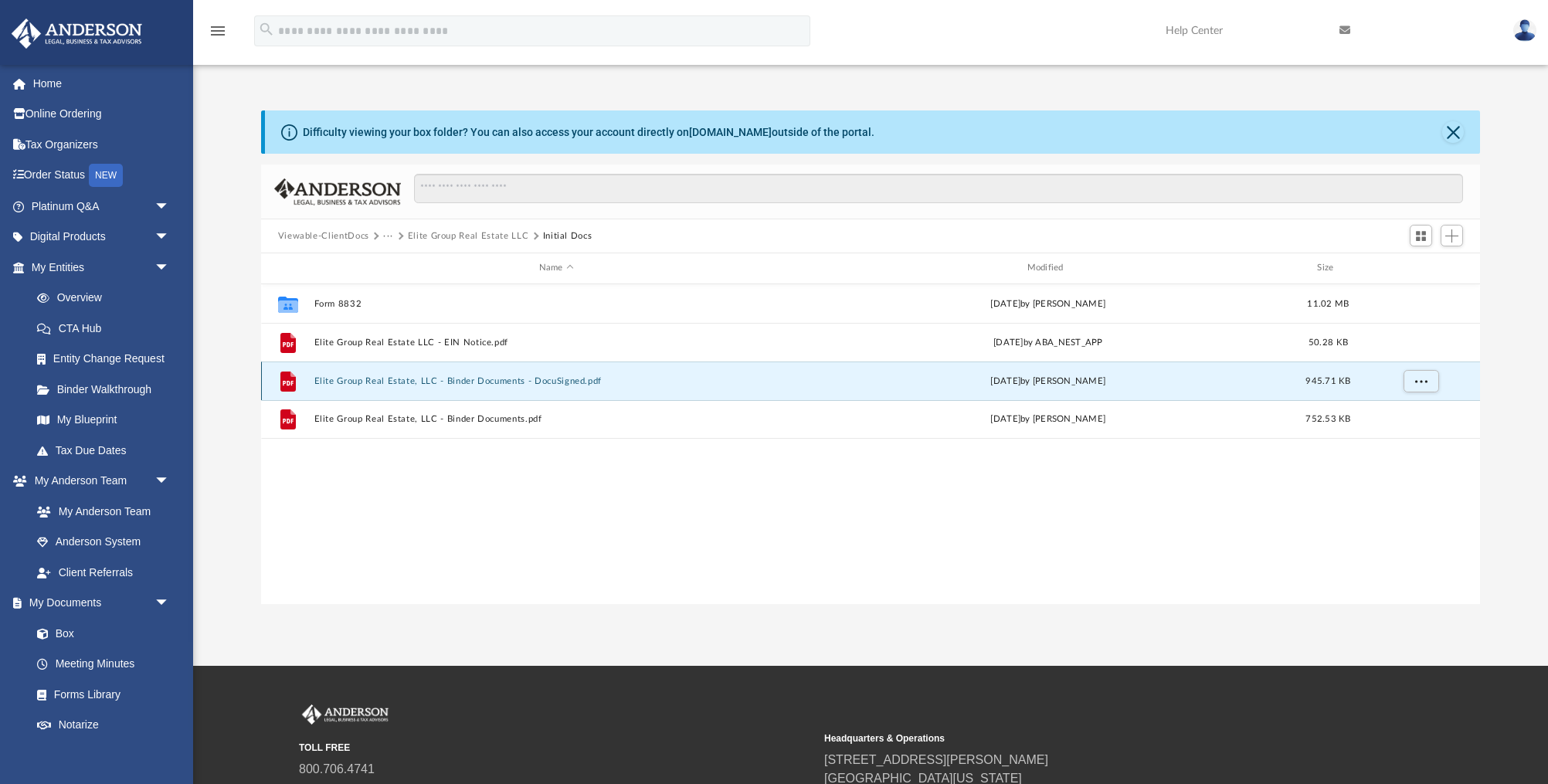
click at [556, 382] on button "Elite Group Real Estate, LLC - Binder Documents - DocuSigned.pdf" at bounding box center [556, 381] width 485 height 10
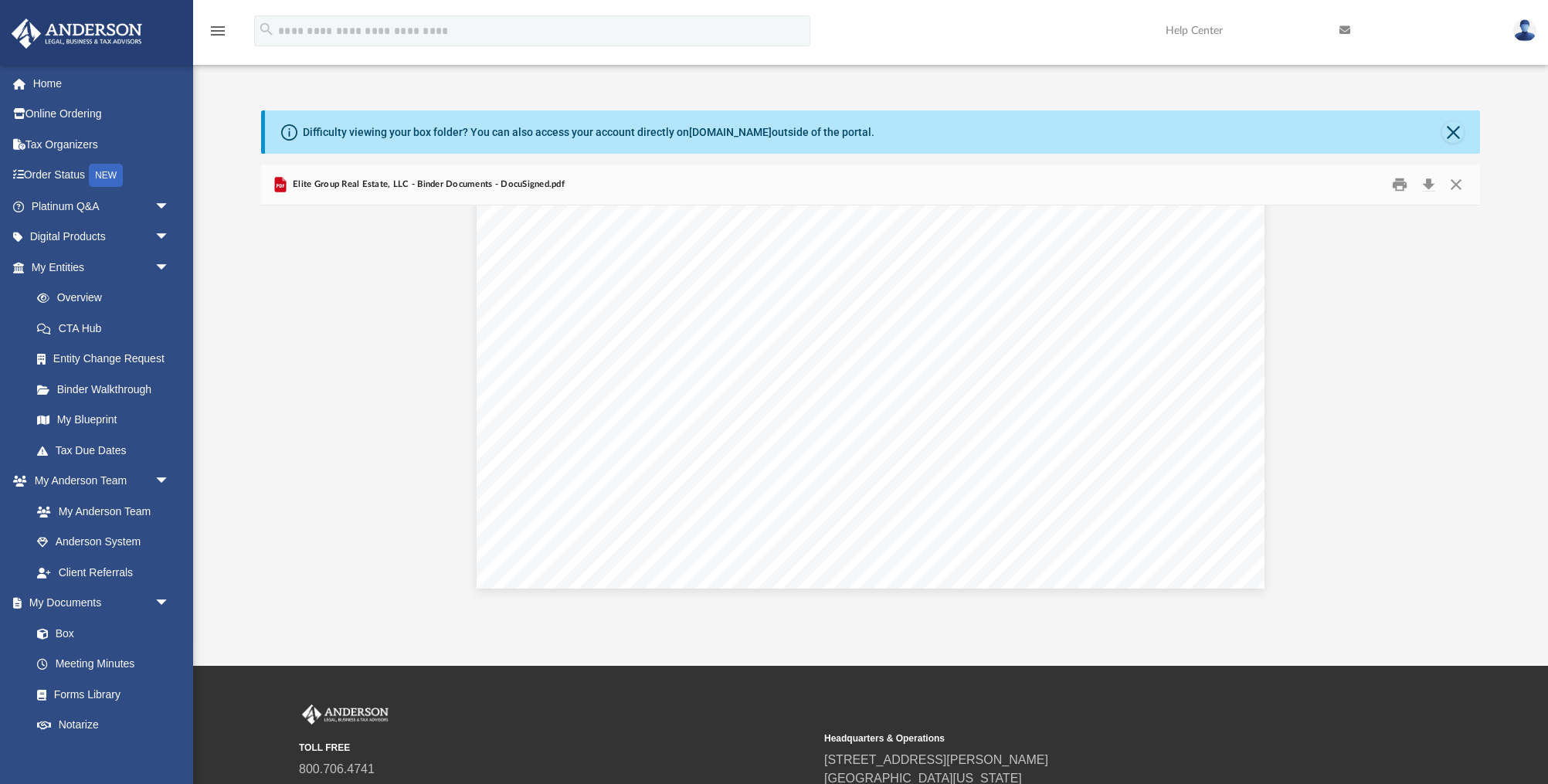
scroll to position [3771, 0]
click at [1456, 132] on button "Close" at bounding box center [1453, 132] width 22 height 22
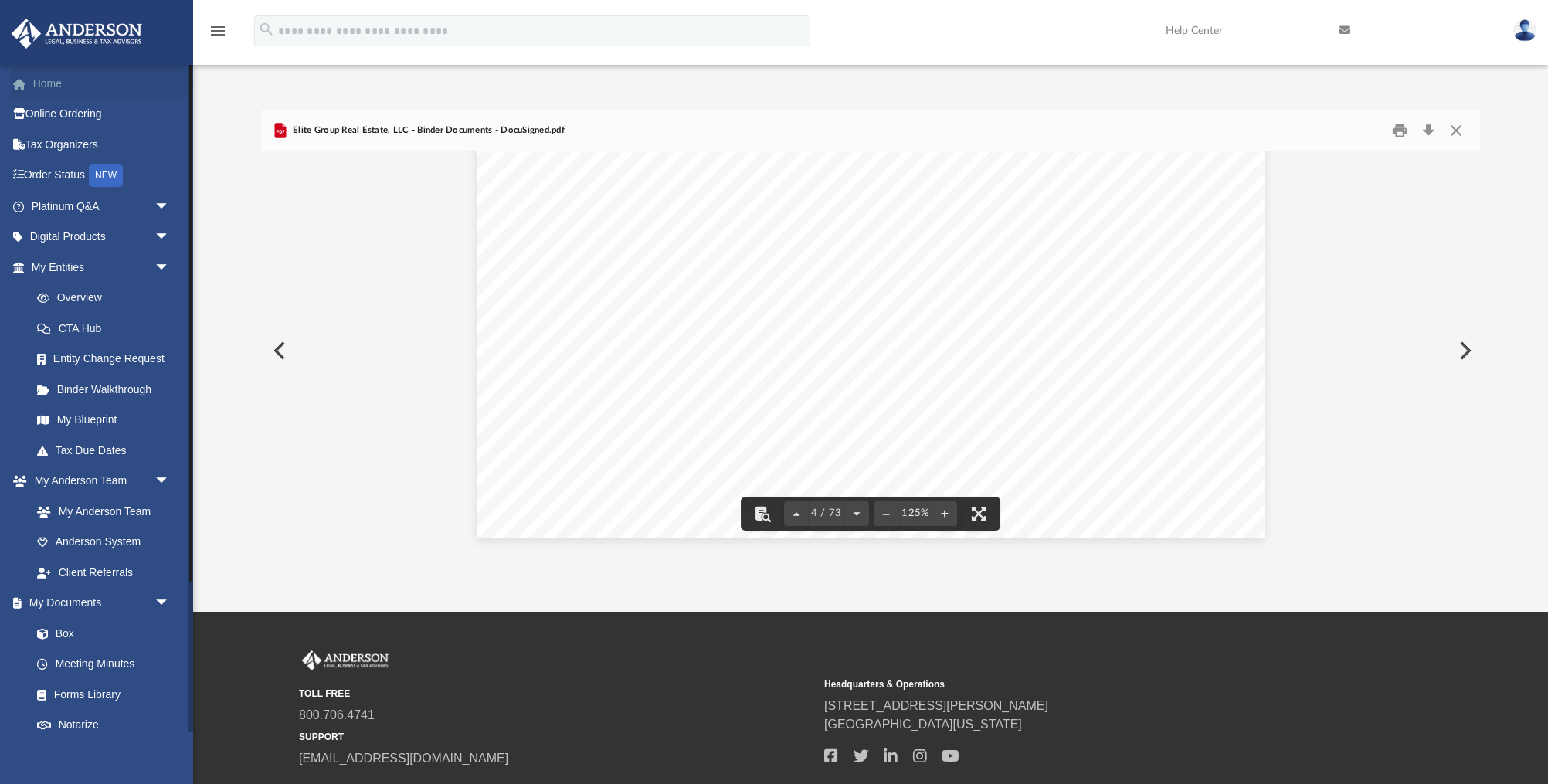
click at [83, 78] on link "Home" at bounding box center [102, 83] width 183 height 31
